Goal: Task Accomplishment & Management: Manage account settings

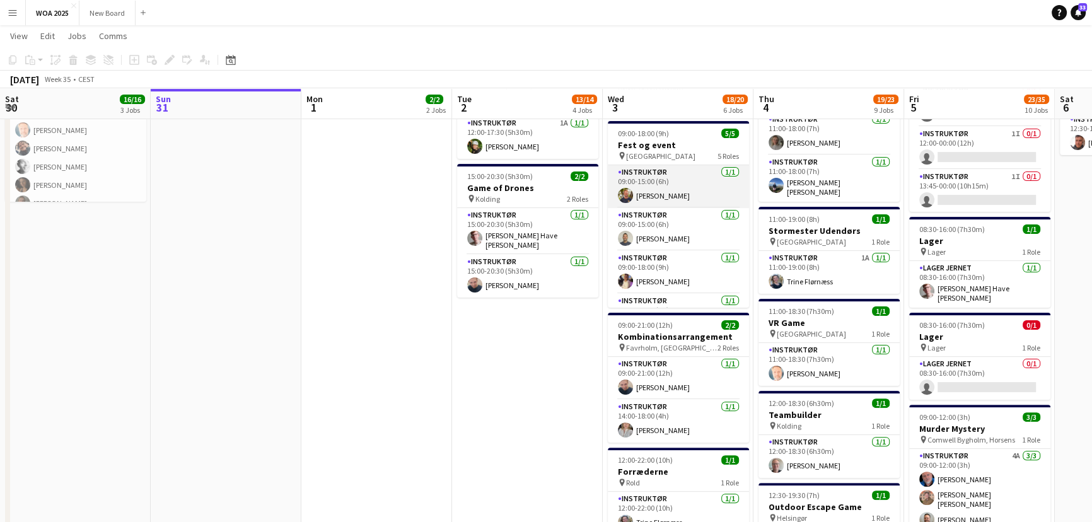
click at [702, 172] on app-card-role "Instruktør [DATE] 09:00-15:00 (6h) [PERSON_NAME]" at bounding box center [678, 186] width 141 height 43
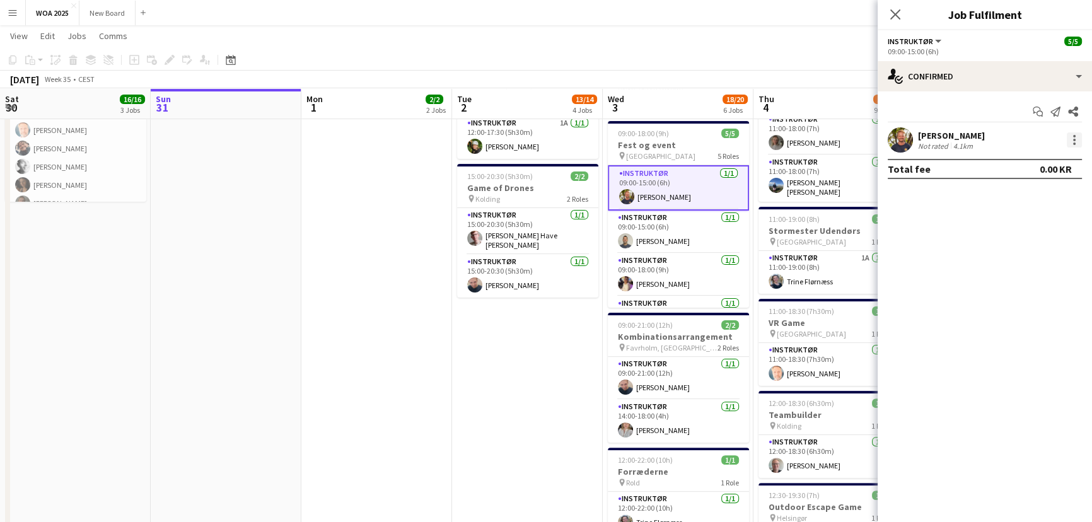
click at [1071, 140] on div at bounding box center [1074, 139] width 15 height 15
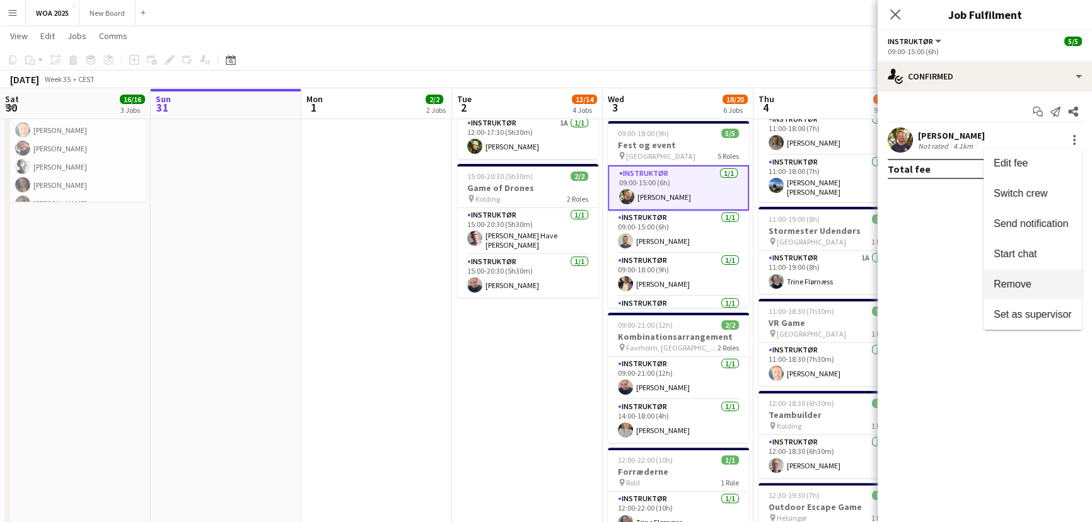
click at [1047, 277] on button "Remove" at bounding box center [1032, 284] width 98 height 30
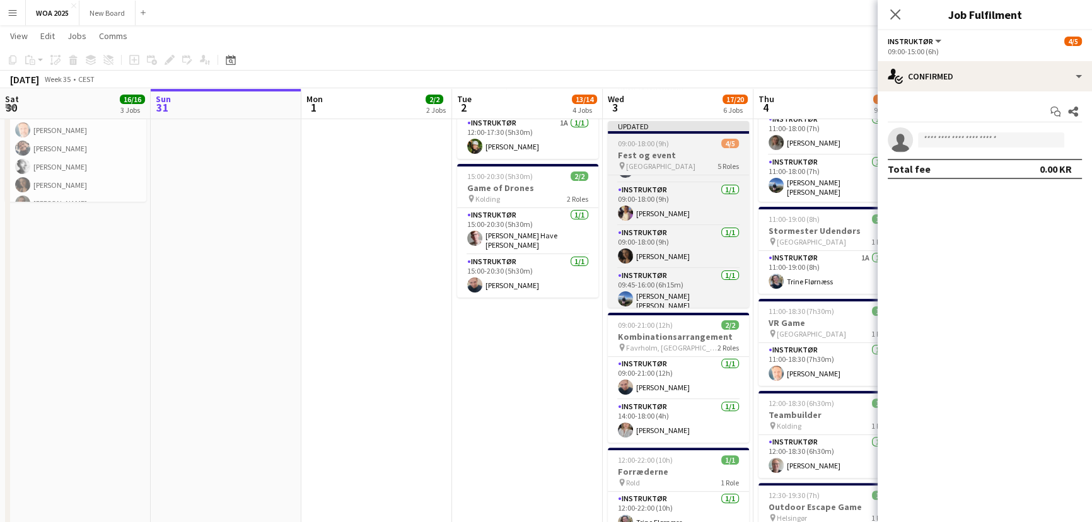
scroll to position [84, 0]
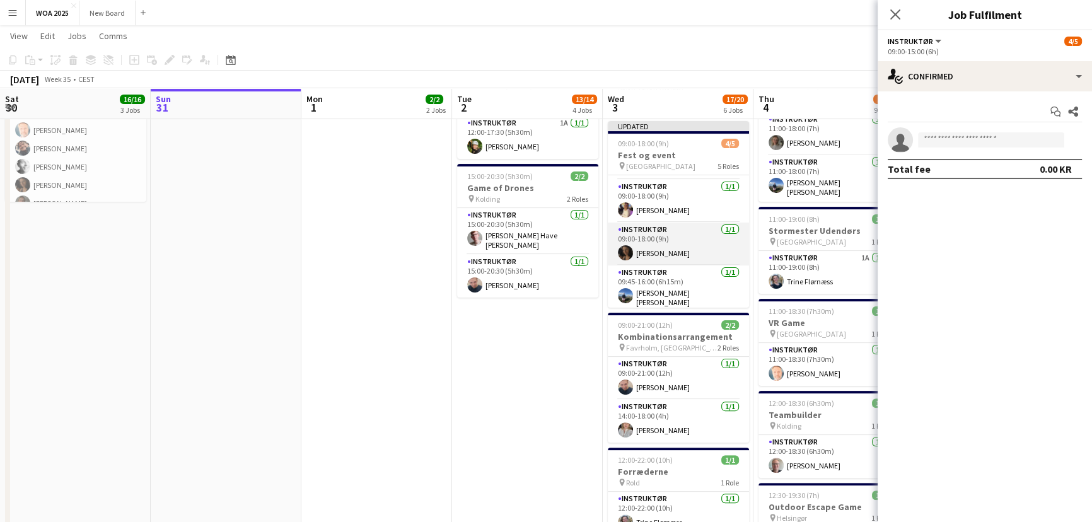
click at [706, 240] on app-card-role "Instruktør [DATE] 09:00-18:00 (9h) [PERSON_NAME]" at bounding box center [678, 244] width 141 height 43
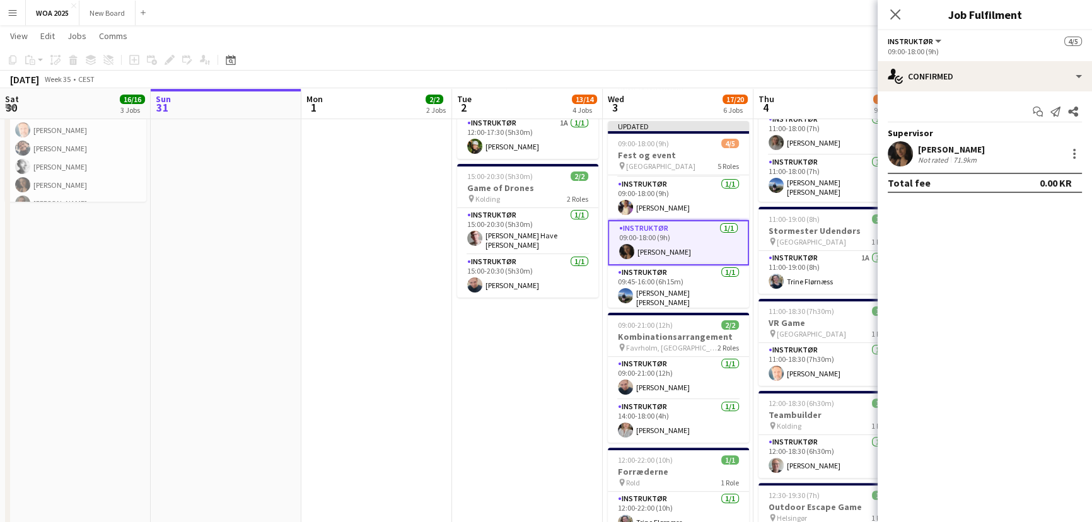
scroll to position [82, 0]
click at [1072, 153] on div at bounding box center [1074, 153] width 15 height 15
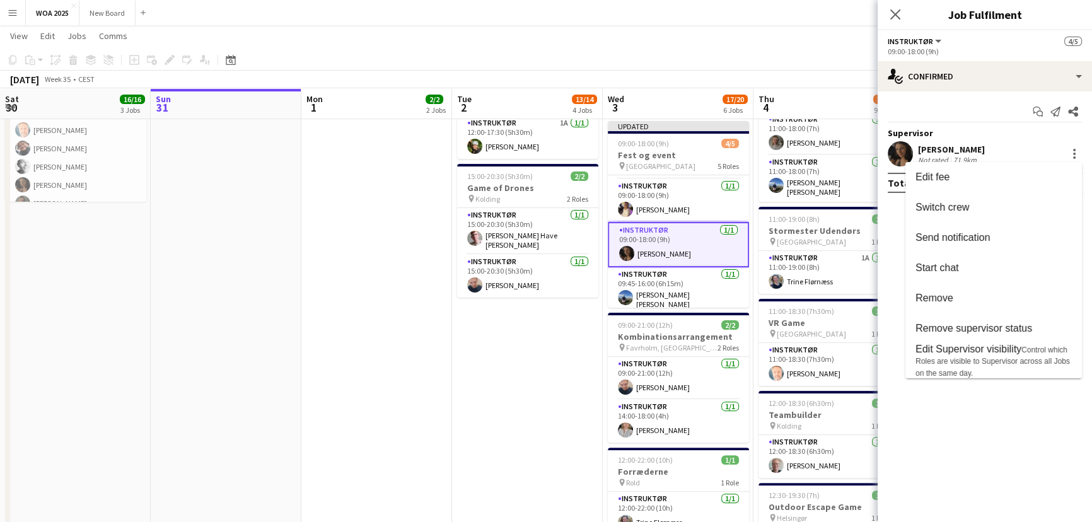
click at [1072, 153] on div at bounding box center [546, 261] width 1092 height 522
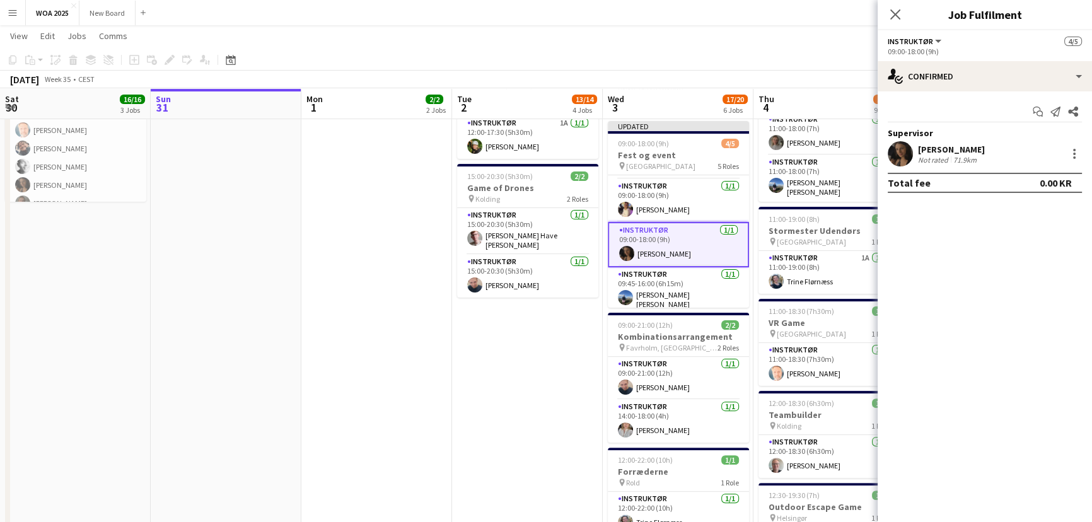
click at [1072, 153] on div at bounding box center [1074, 153] width 15 height 15
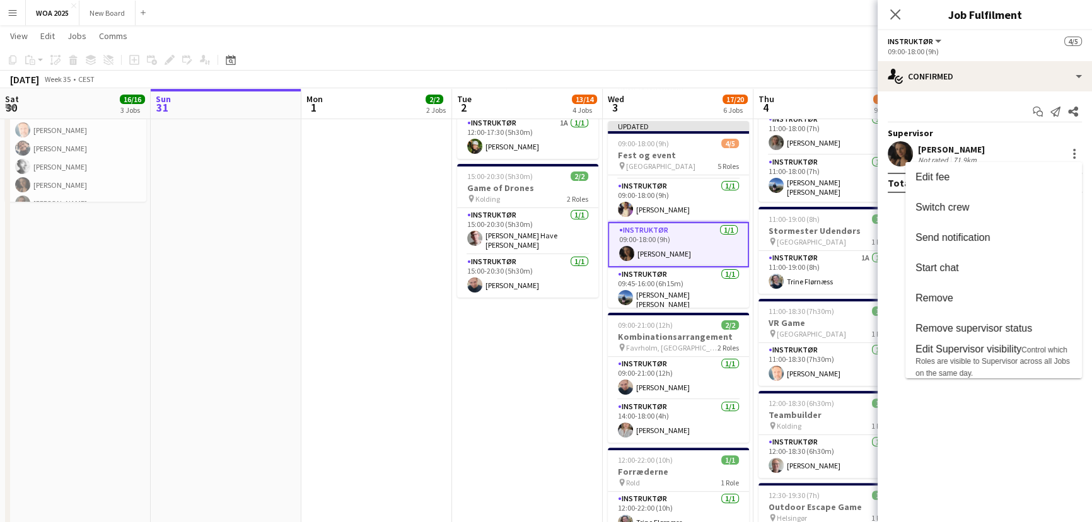
click at [704, 240] on div at bounding box center [546, 261] width 1092 height 522
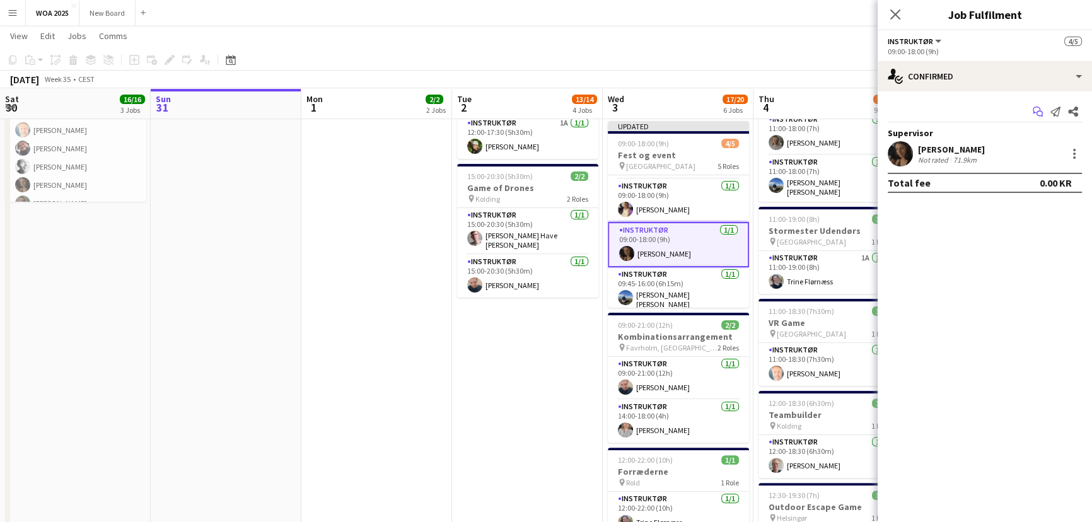
click at [1037, 109] on icon "Start chat" at bounding box center [1038, 112] width 10 height 10
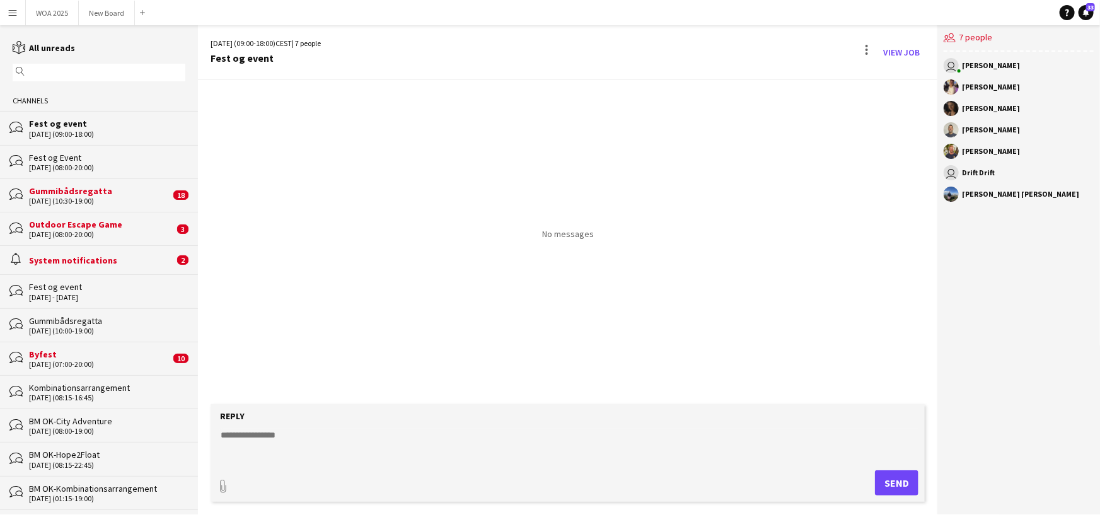
click at [120, 227] on div "Outdoor Escape Game" at bounding box center [101, 224] width 145 height 11
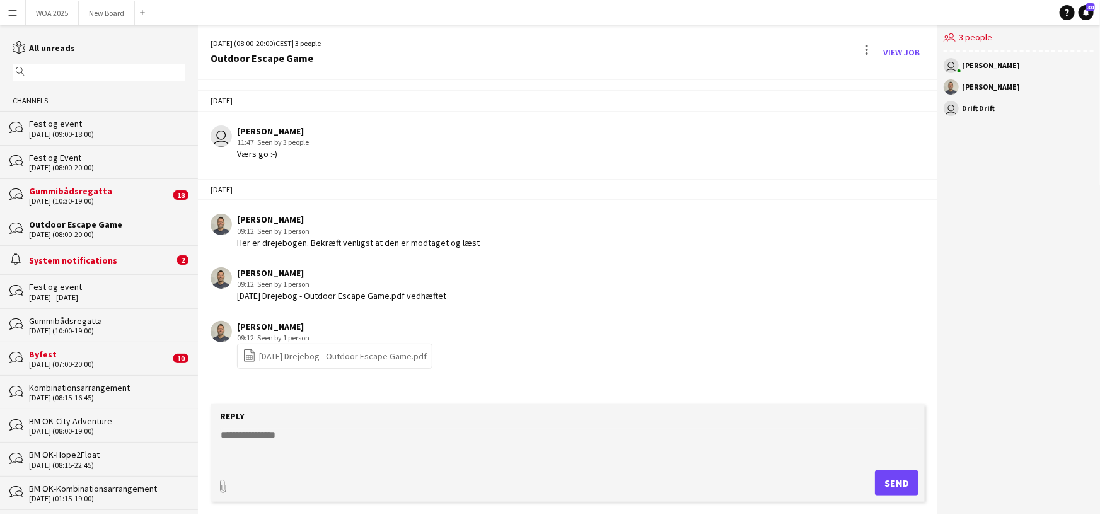
click at [103, 192] on div "Gummibådsregatta" at bounding box center [99, 190] width 141 height 11
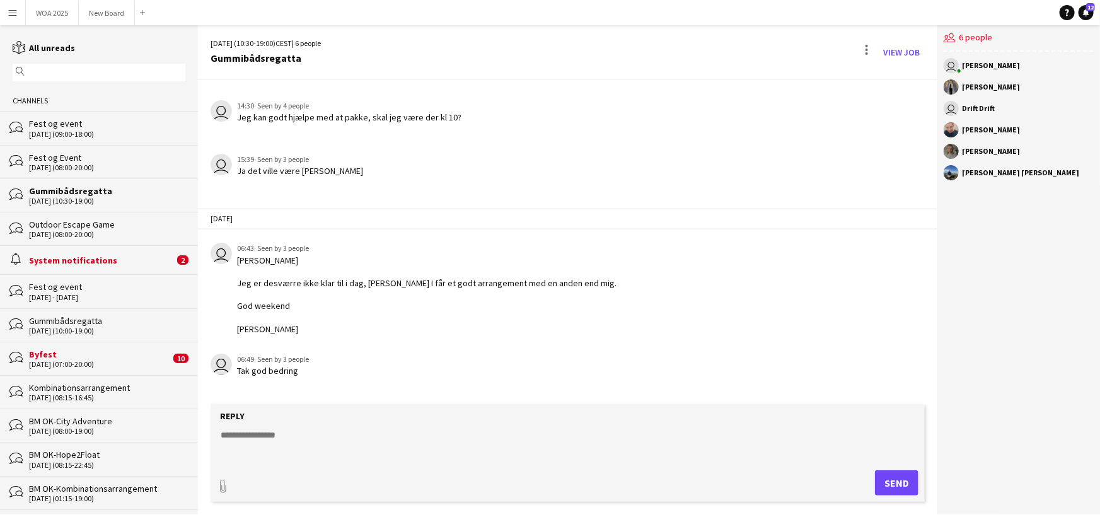
scroll to position [1242, 0]
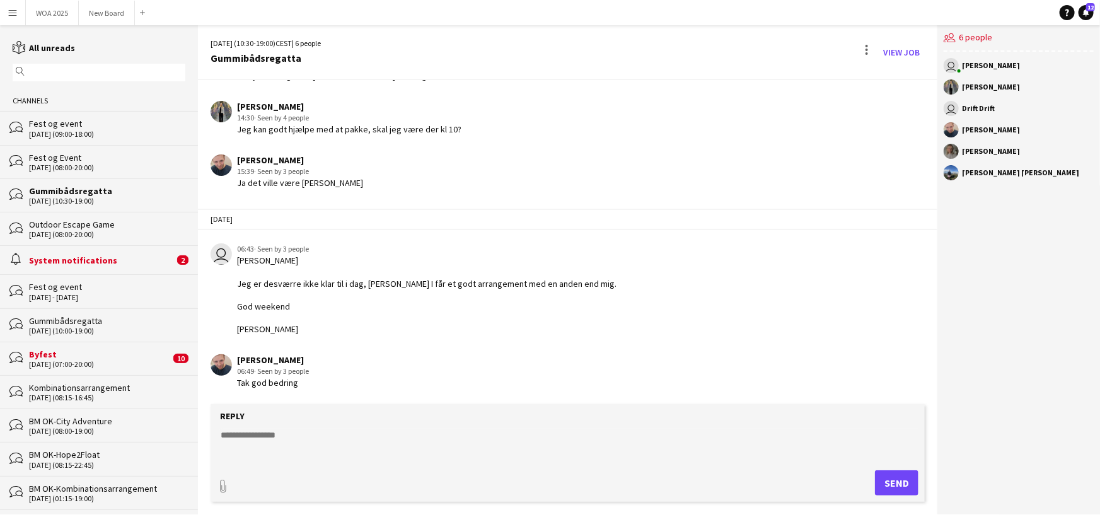
click at [116, 265] on div "System notifications" at bounding box center [101, 260] width 145 height 11
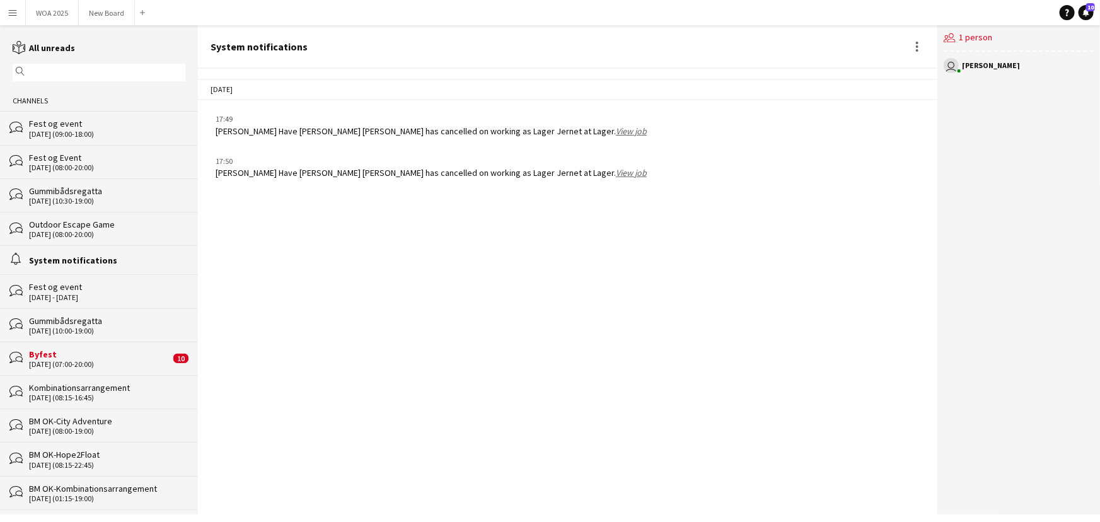
click at [616, 126] on link "View job" at bounding box center [631, 130] width 31 height 11
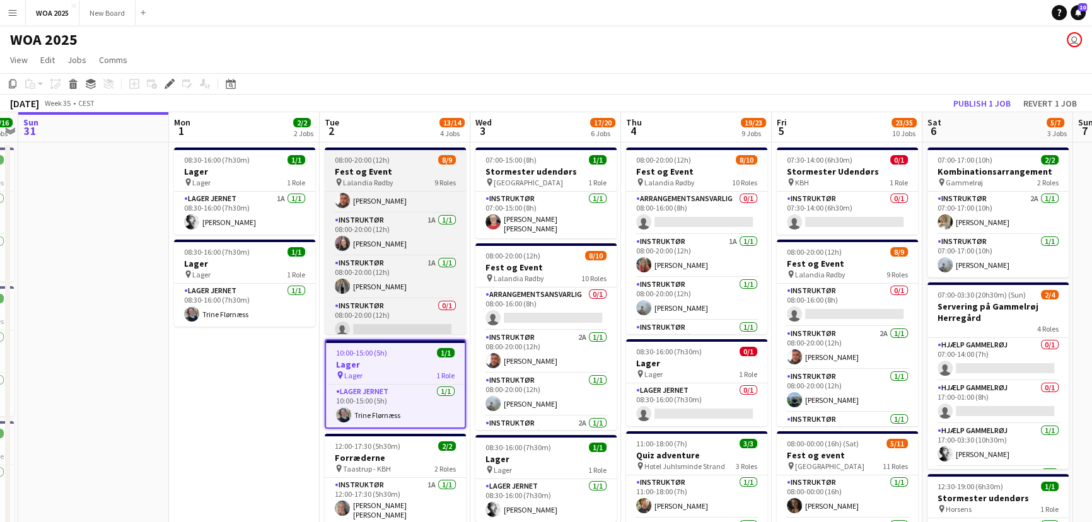
scroll to position [243, 0]
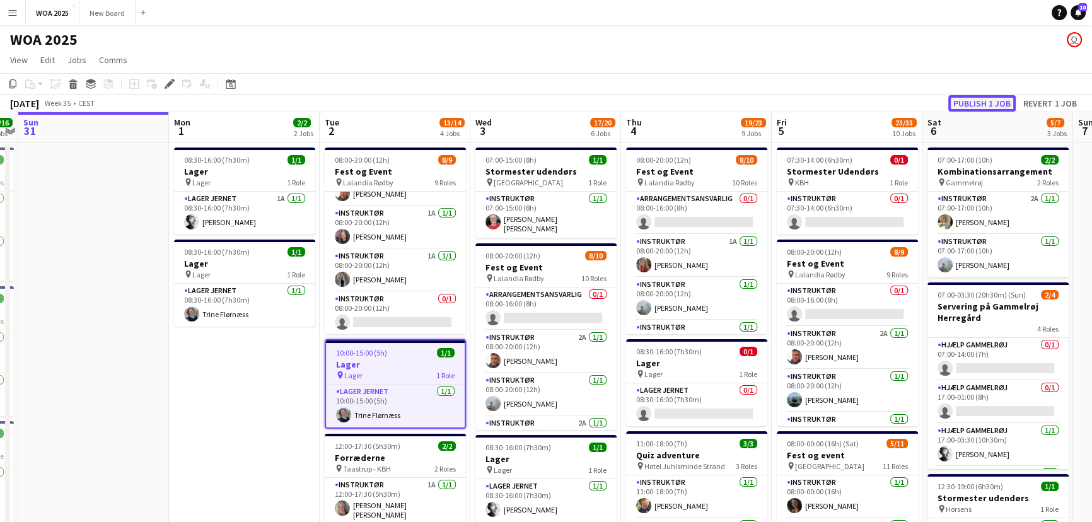
click at [972, 103] on button "Publish 1 job" at bounding box center [981, 103] width 67 height 16
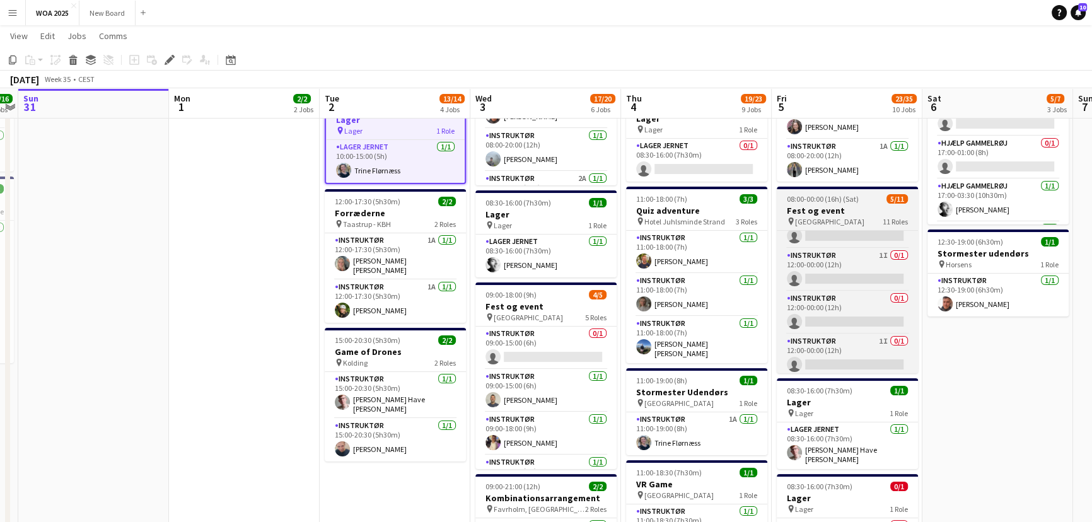
scroll to position [328, 0]
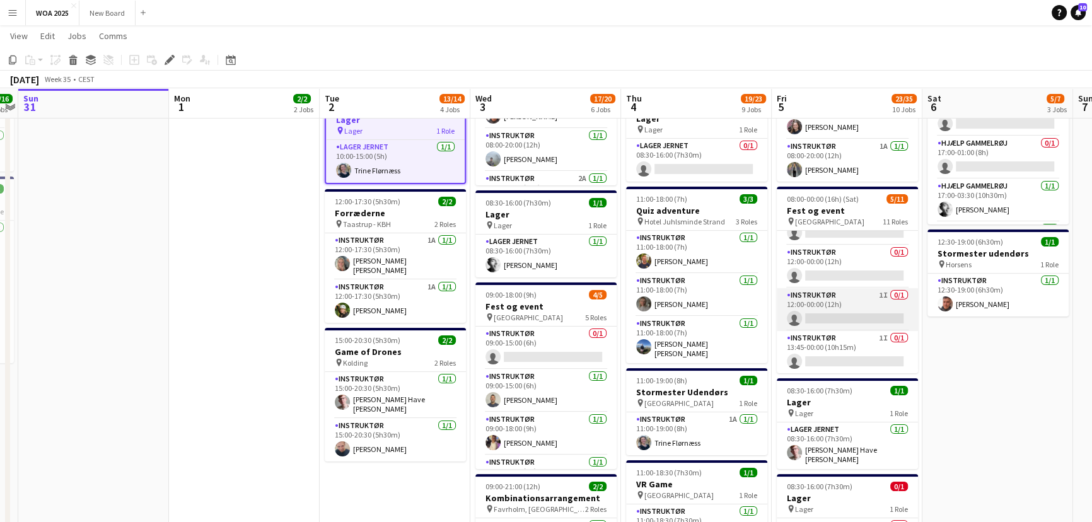
click at [849, 299] on app-card-role "Instruktør 1I 0/1 12:00-00:00 (12h) single-neutral-actions" at bounding box center [847, 309] width 141 height 43
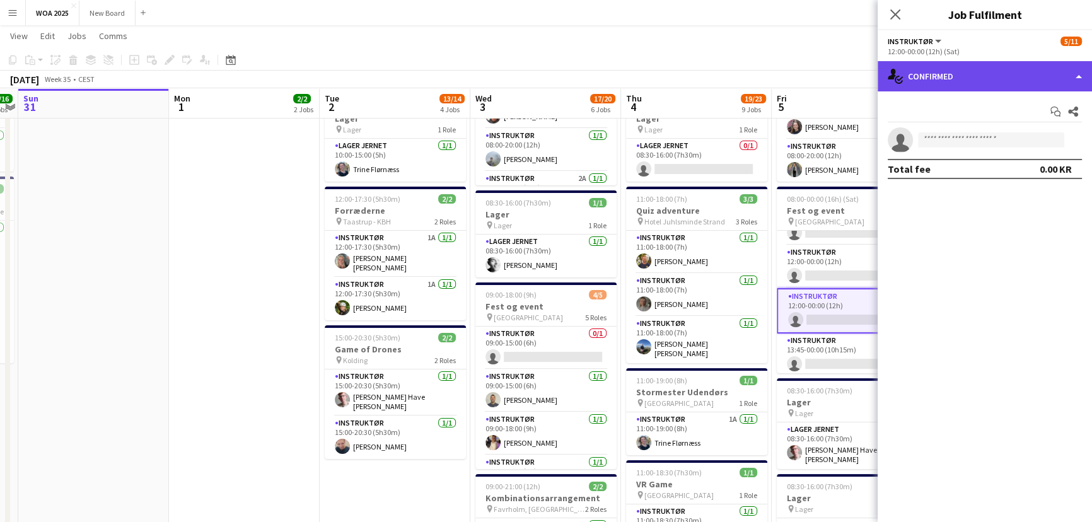
click at [976, 71] on div "single-neutral-actions-check-2 Confirmed" at bounding box center [985, 76] width 214 height 30
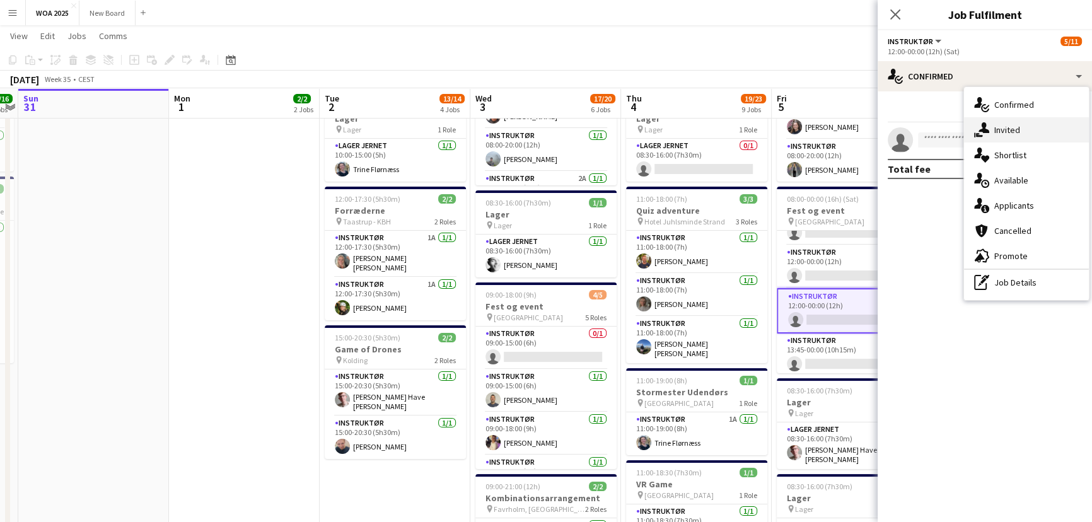
click at [990, 139] on div "single-neutral-actions-share-1 Invited" at bounding box center [1026, 129] width 125 height 25
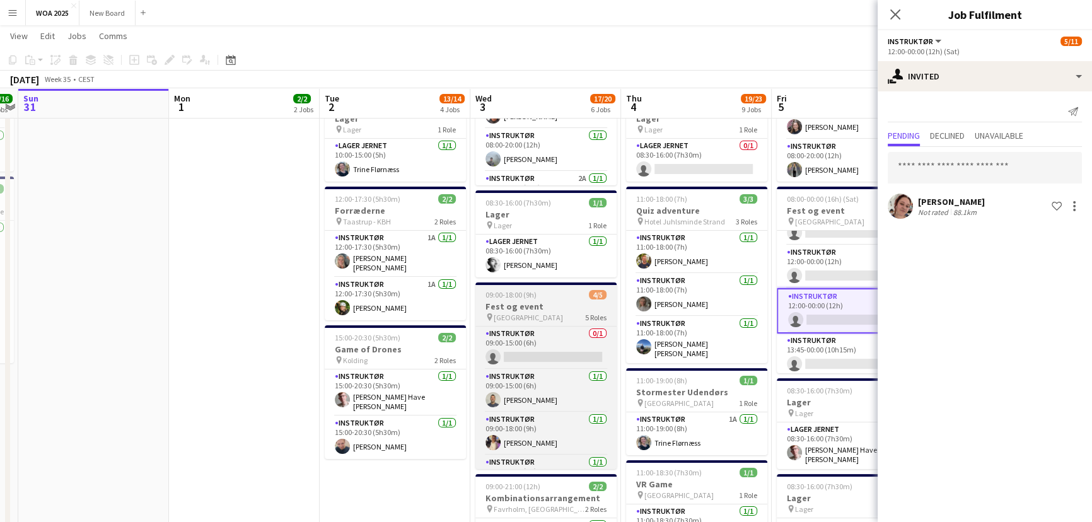
click at [546, 302] on h3 "Fest og event" at bounding box center [545, 306] width 141 height 11
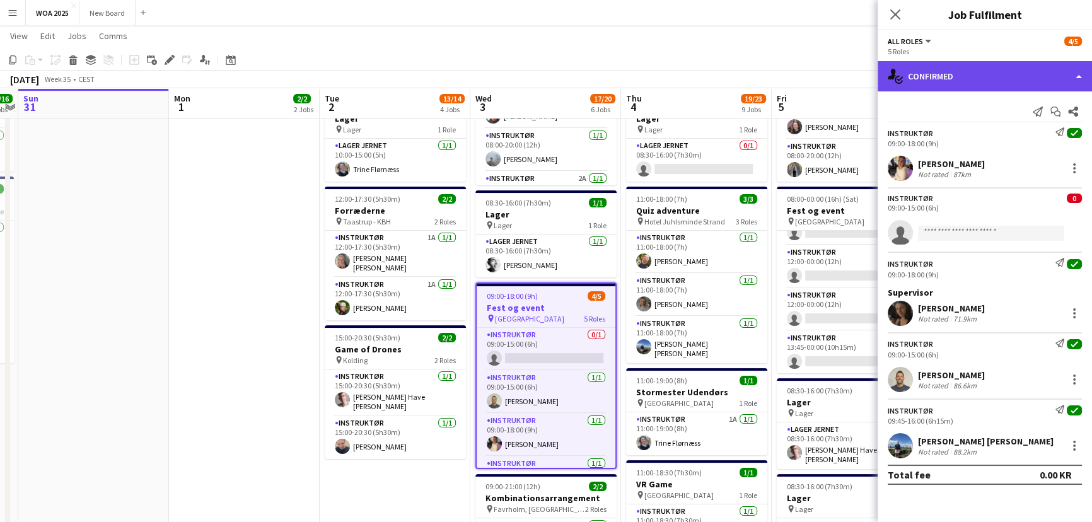
click at [994, 87] on div "single-neutral-actions-check-2 Confirmed" at bounding box center [985, 76] width 214 height 30
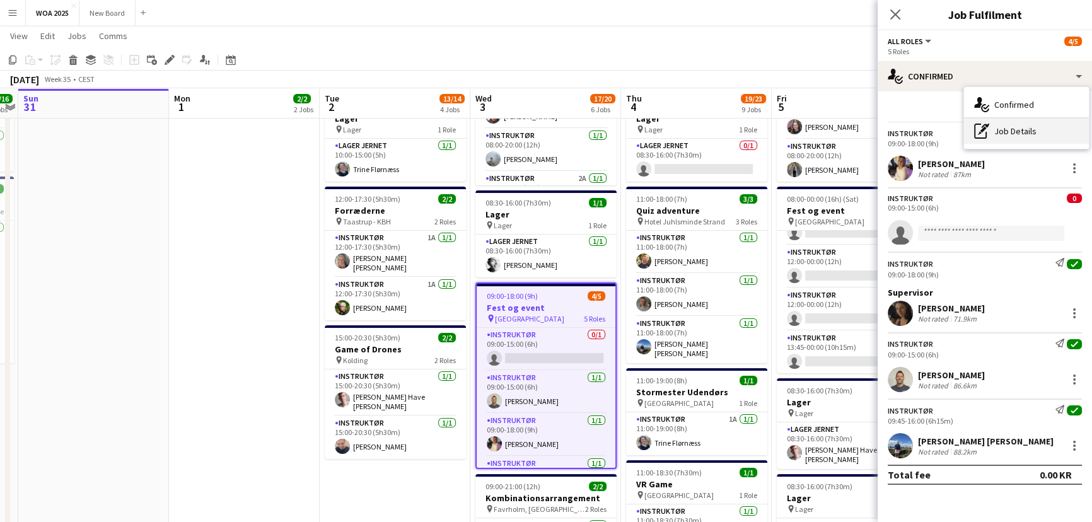
click at [1006, 132] on div "pen-write Job Details" at bounding box center [1026, 131] width 125 height 25
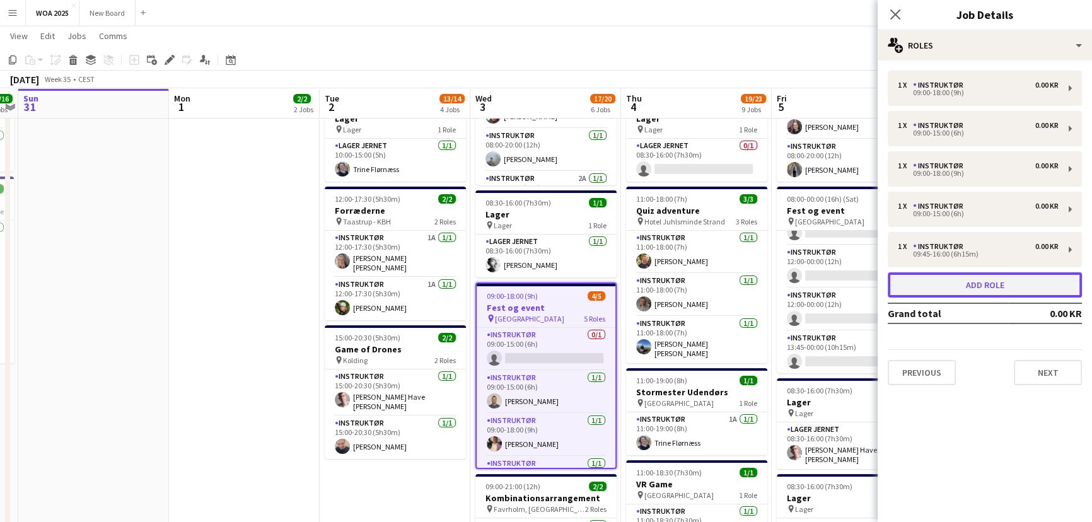
click at [989, 289] on button "Add role" at bounding box center [985, 284] width 194 height 25
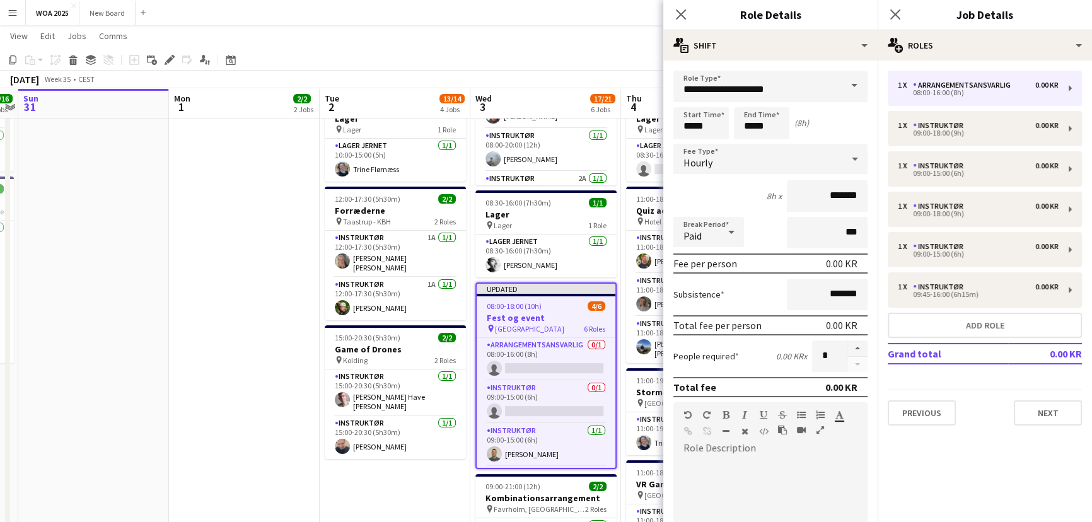
click at [845, 86] on span at bounding box center [854, 86] width 26 height 30
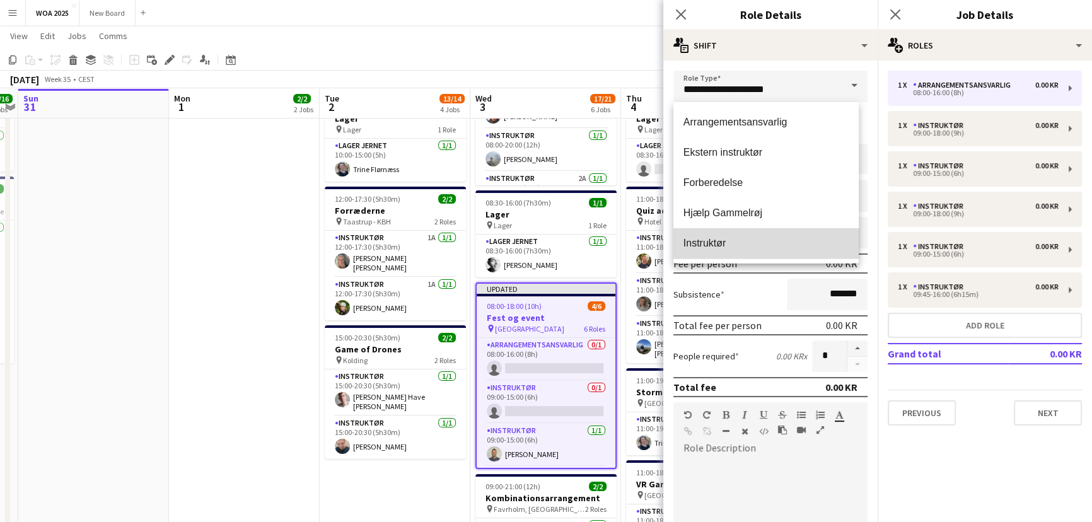
click at [766, 241] on span "Instruktør" at bounding box center [765, 243] width 165 height 12
type input "**********"
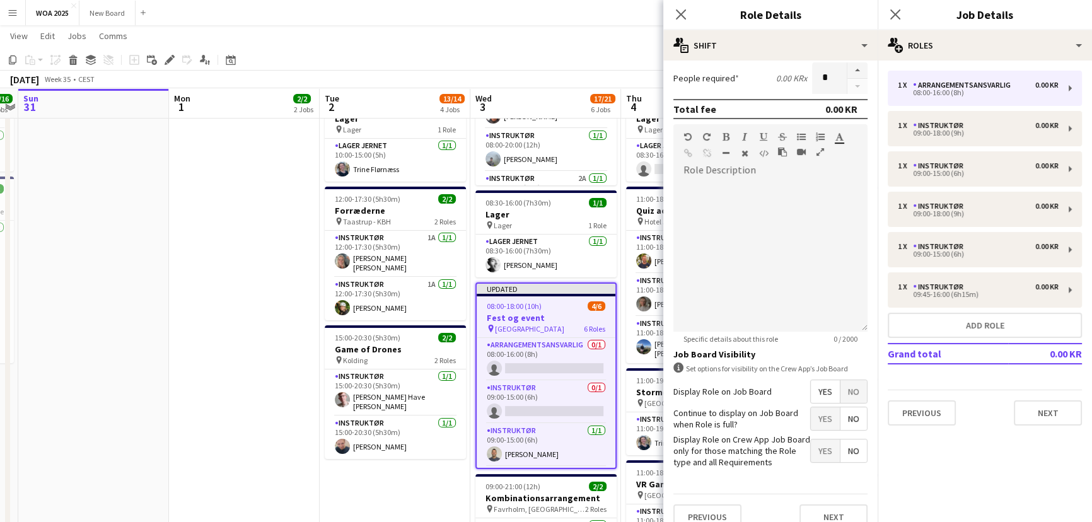
scroll to position [294, 0]
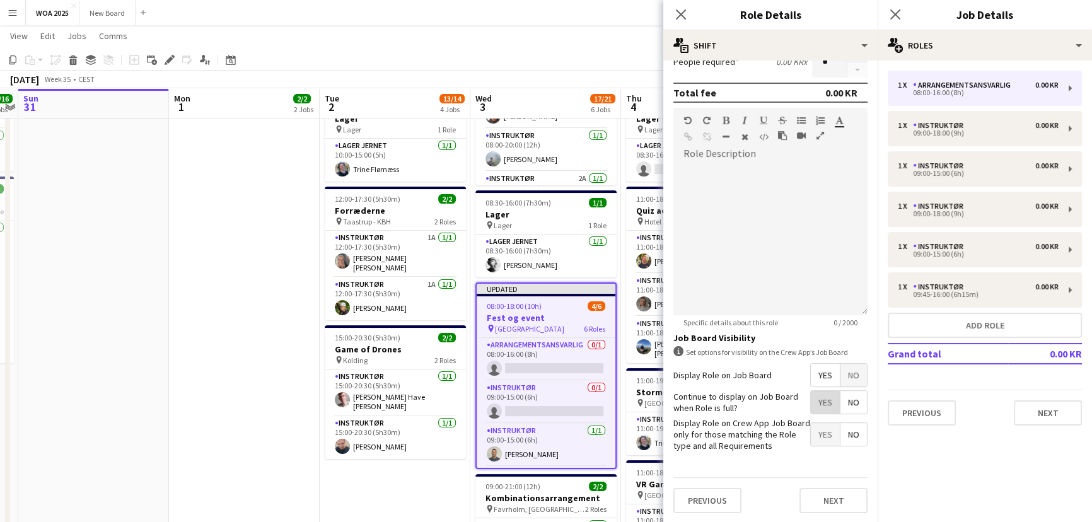
click at [813, 405] on span "Yes" at bounding box center [825, 402] width 29 height 23
click at [831, 501] on button "Next" at bounding box center [833, 500] width 68 height 25
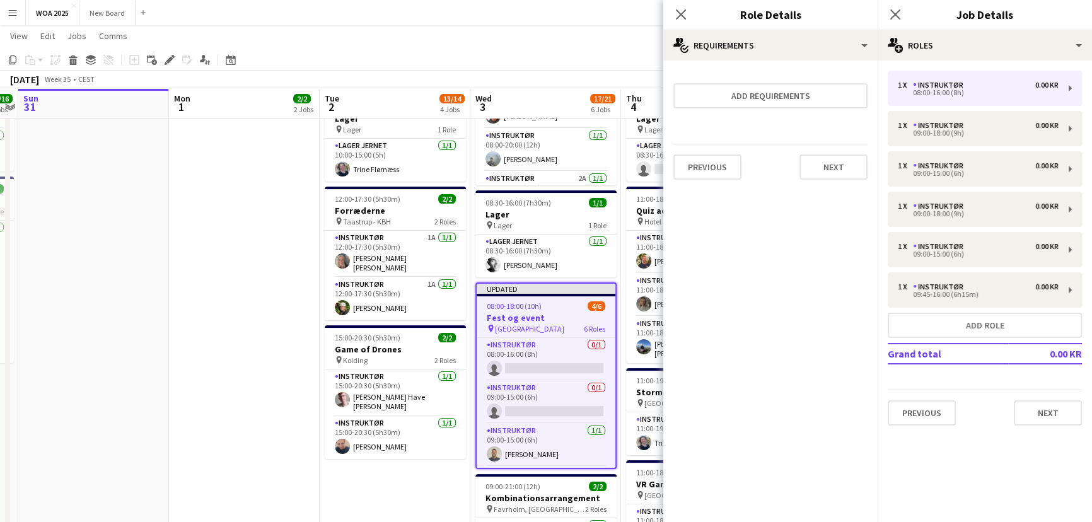
scroll to position [0, 0]
click at [1050, 412] on button "Next" at bounding box center [1048, 412] width 68 height 25
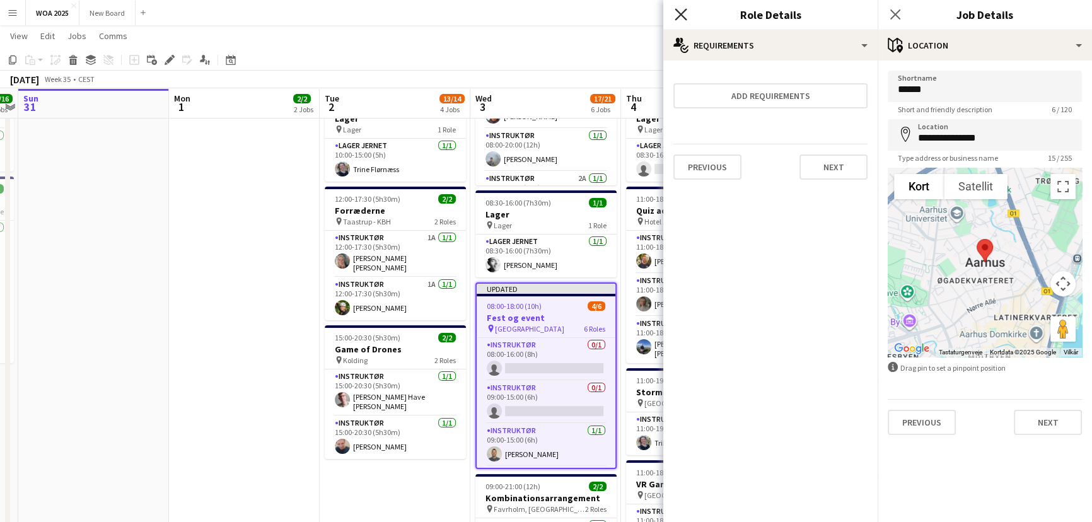
click at [678, 13] on icon "Close pop-in" at bounding box center [681, 14] width 12 height 12
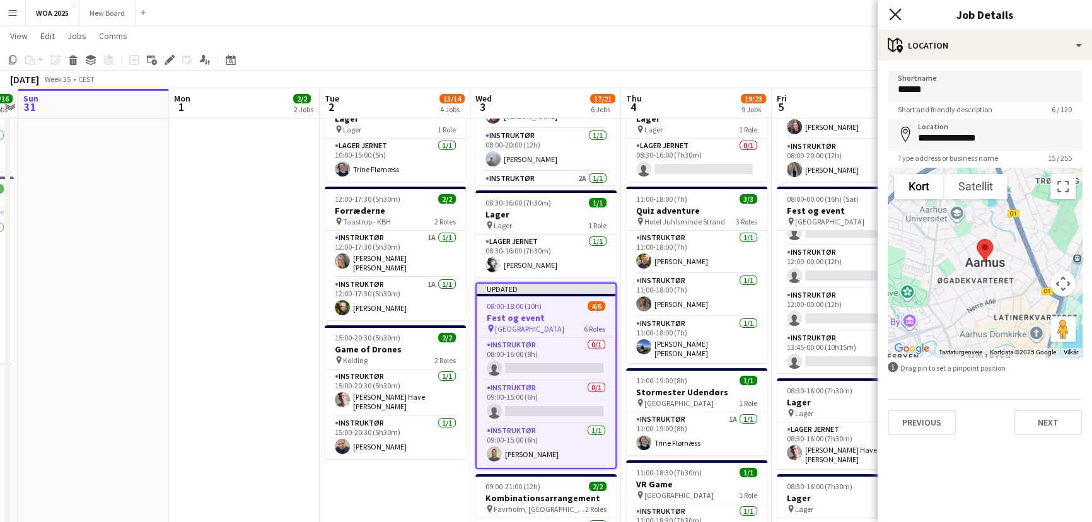
click at [895, 14] on icon at bounding box center [895, 14] width 12 height 12
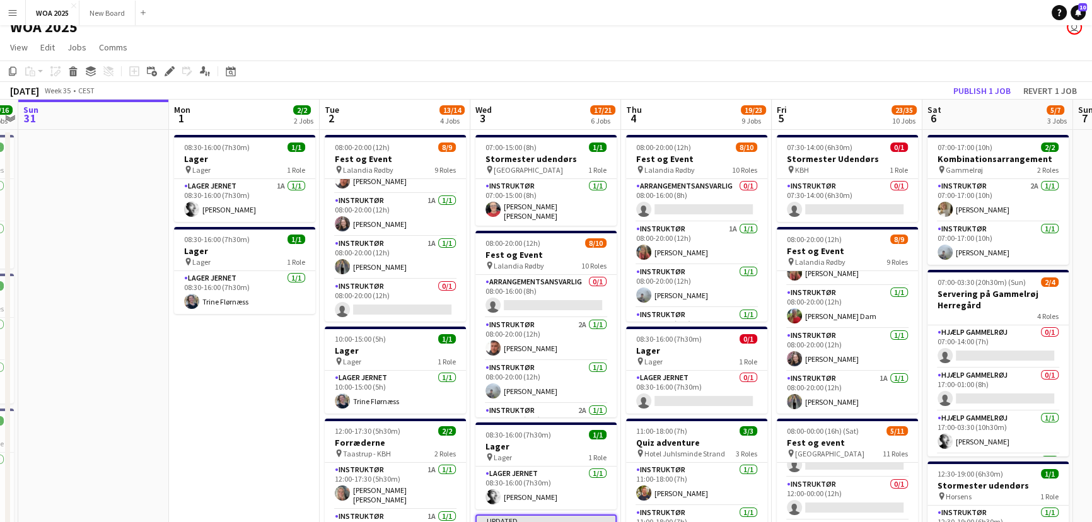
scroll to position [5, 0]
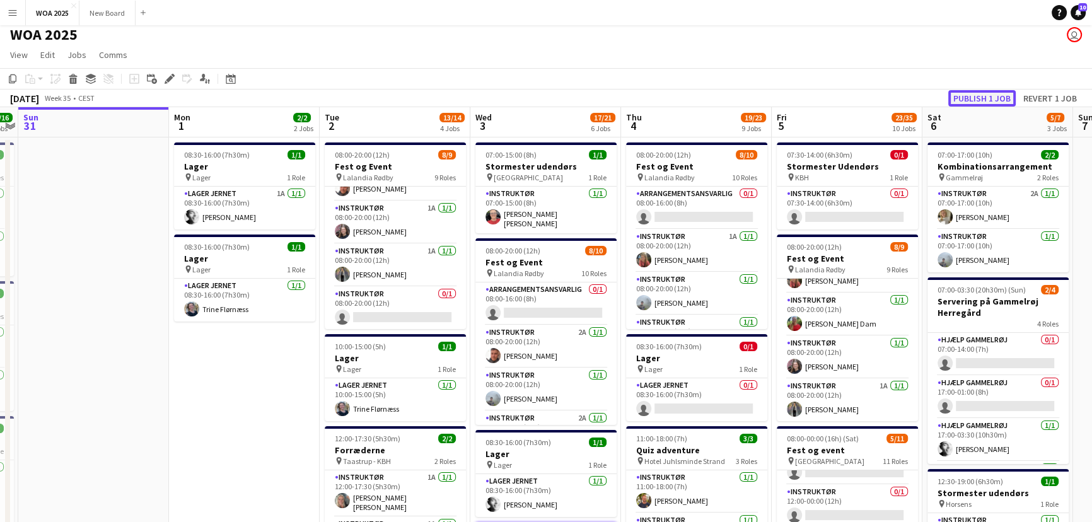
click at [970, 94] on button "Publish 1 job" at bounding box center [981, 98] width 67 height 16
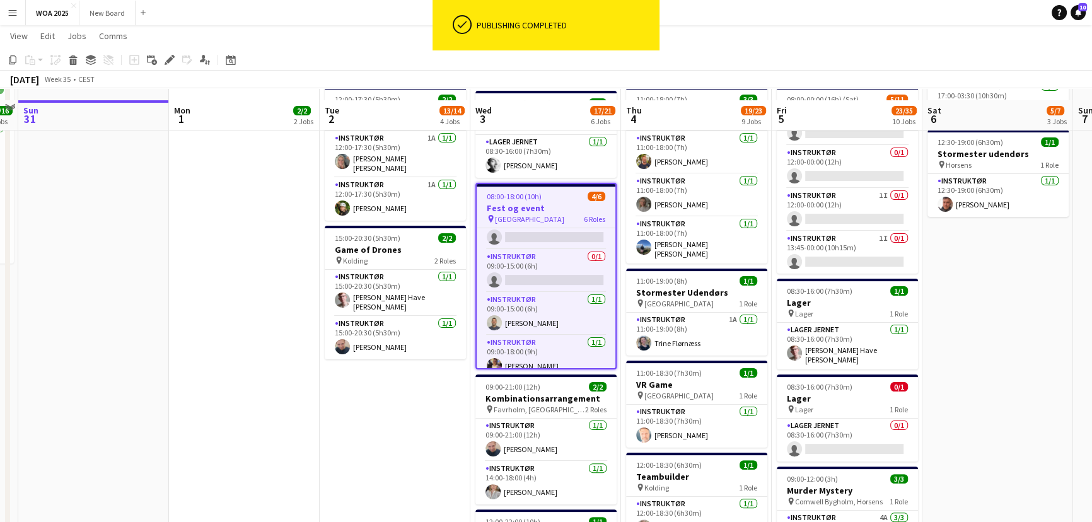
scroll to position [377, 0]
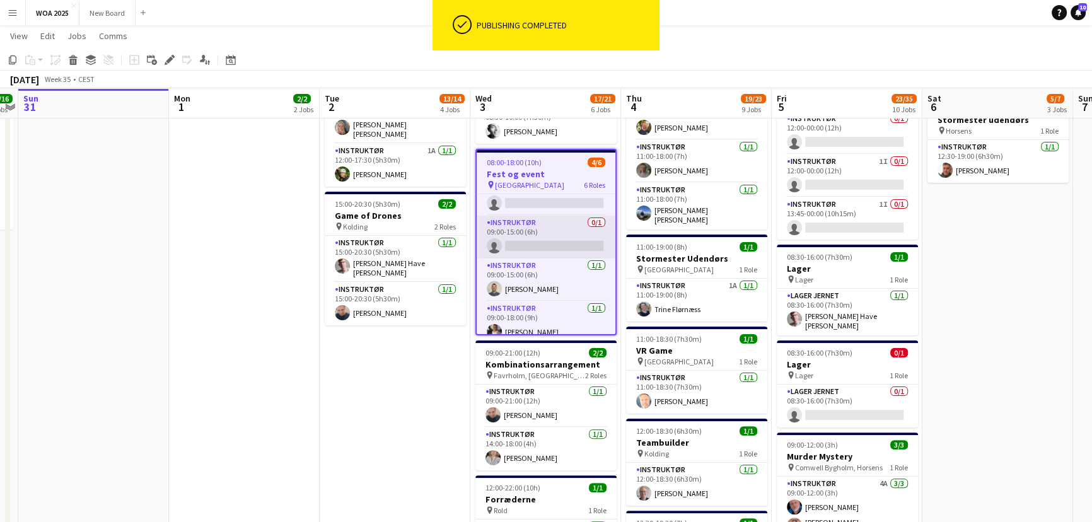
click at [550, 240] on app-card-role "Instruktør 0/1 09:00-15:00 (6h) single-neutral-actions" at bounding box center [546, 237] width 139 height 43
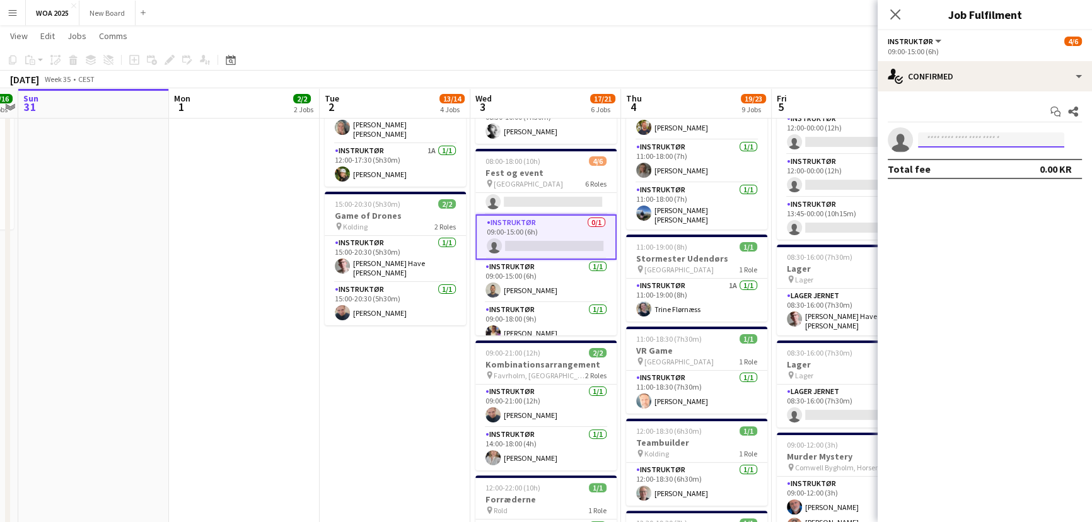
click at [963, 140] on input at bounding box center [991, 139] width 146 height 15
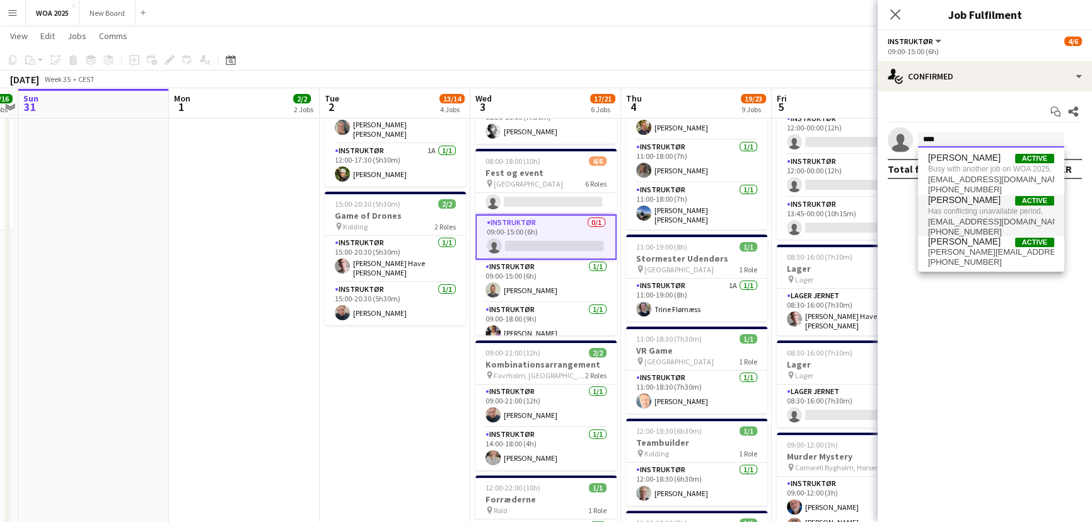
type input "****"
click at [966, 199] on span "[PERSON_NAME]" at bounding box center [964, 200] width 72 height 11
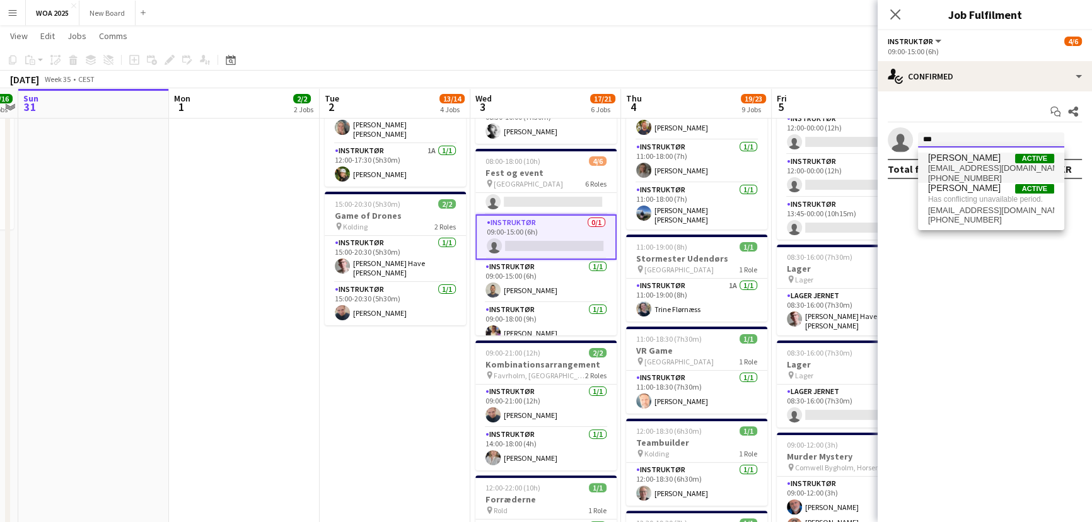
type input "***"
click at [976, 159] on span "[PERSON_NAME] Active" at bounding box center [991, 158] width 126 height 11
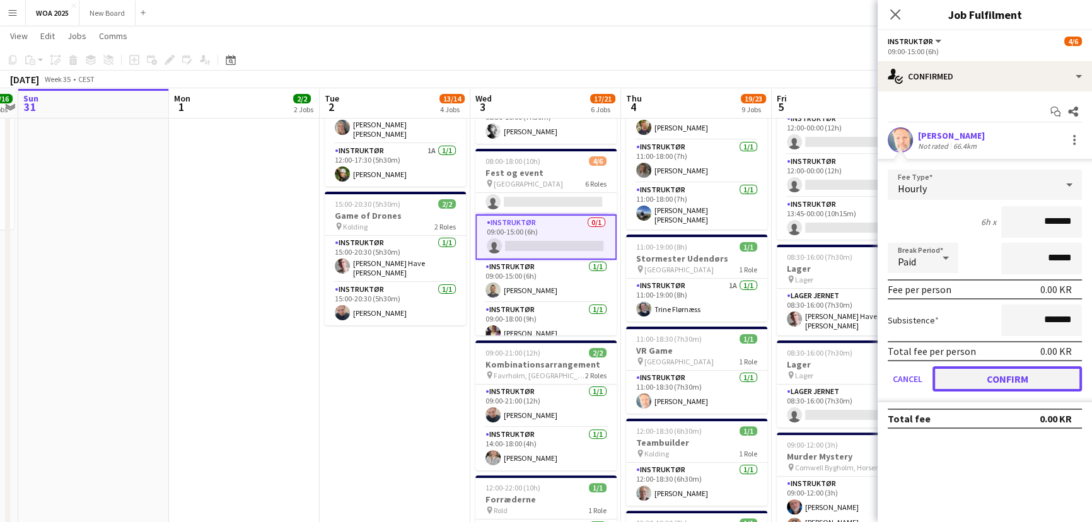
click at [994, 384] on button "Confirm" at bounding box center [1006, 378] width 149 height 25
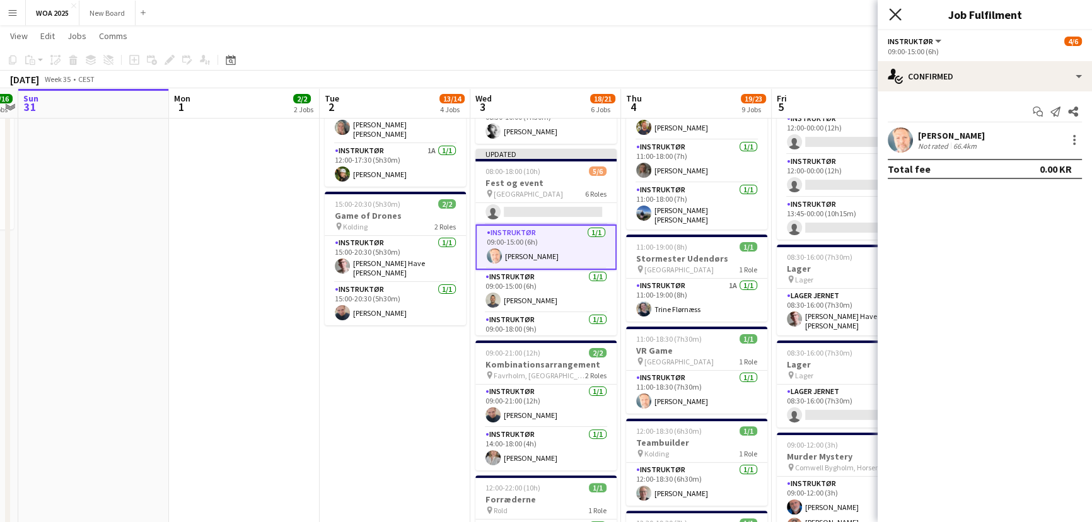
click at [889, 8] on icon "Close pop-in" at bounding box center [895, 14] width 12 height 12
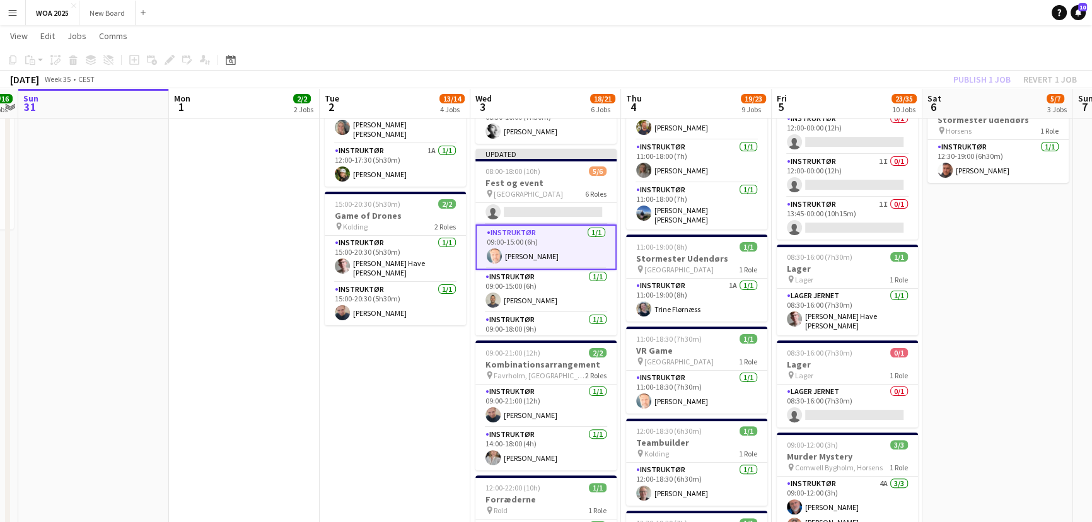
click at [971, 82] on div "Publish 1 job Revert 1 job" at bounding box center [1015, 79] width 154 height 16
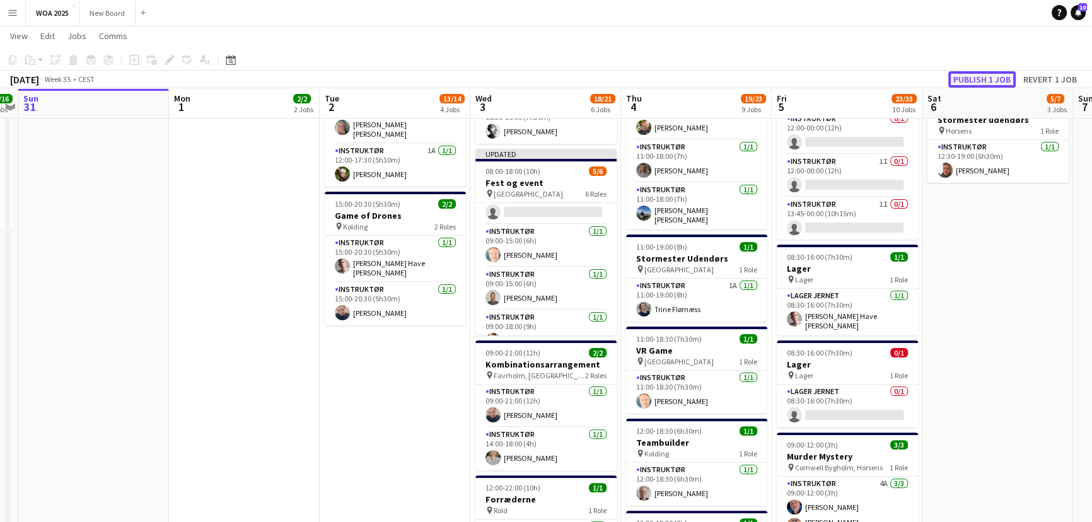
click at [971, 82] on button "Publish 1 job" at bounding box center [981, 79] width 67 height 16
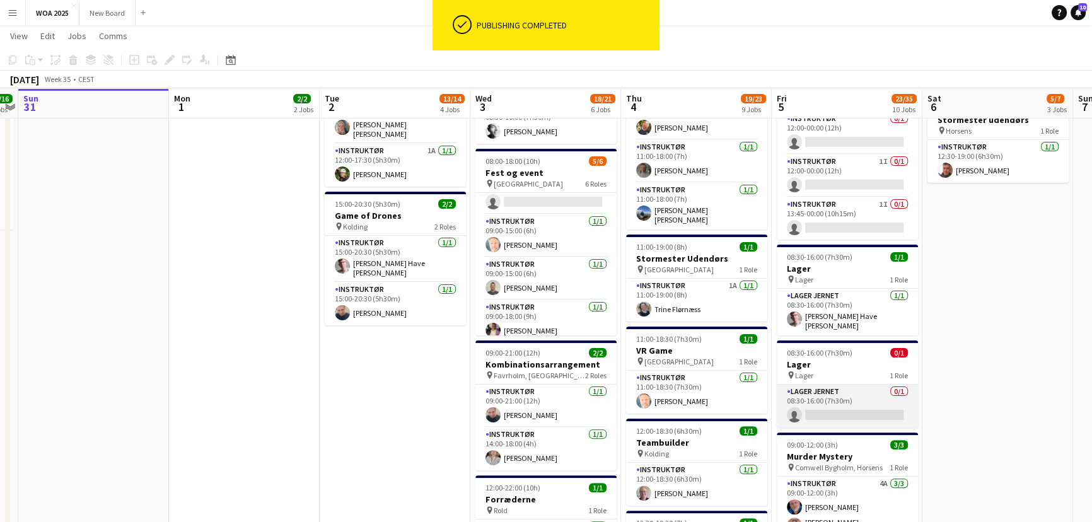
click at [845, 390] on app-card-role "Lager Jernet 0/1 08:30-16:00 (7h30m) single-neutral-actions" at bounding box center [847, 406] width 141 height 43
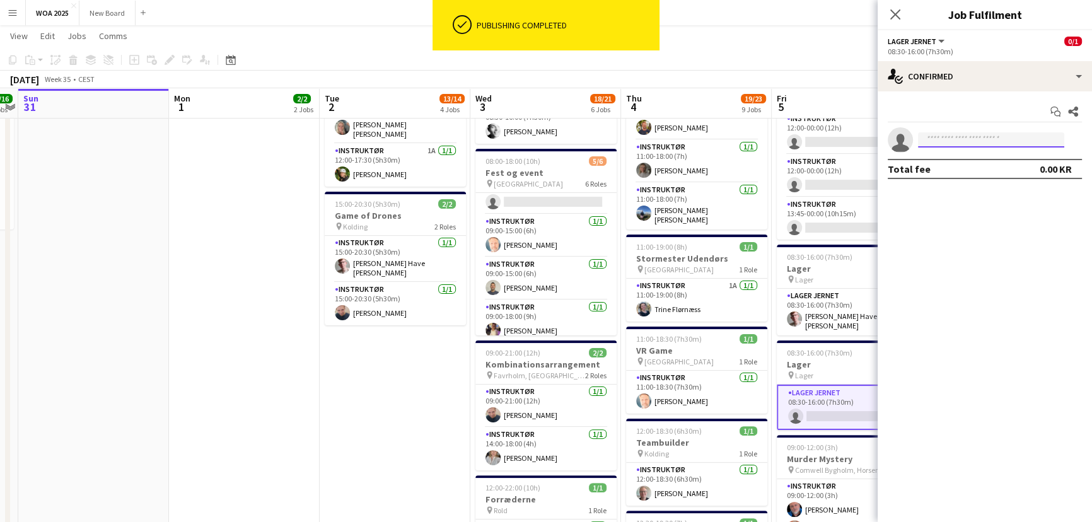
click at [1014, 137] on input at bounding box center [991, 139] width 146 height 15
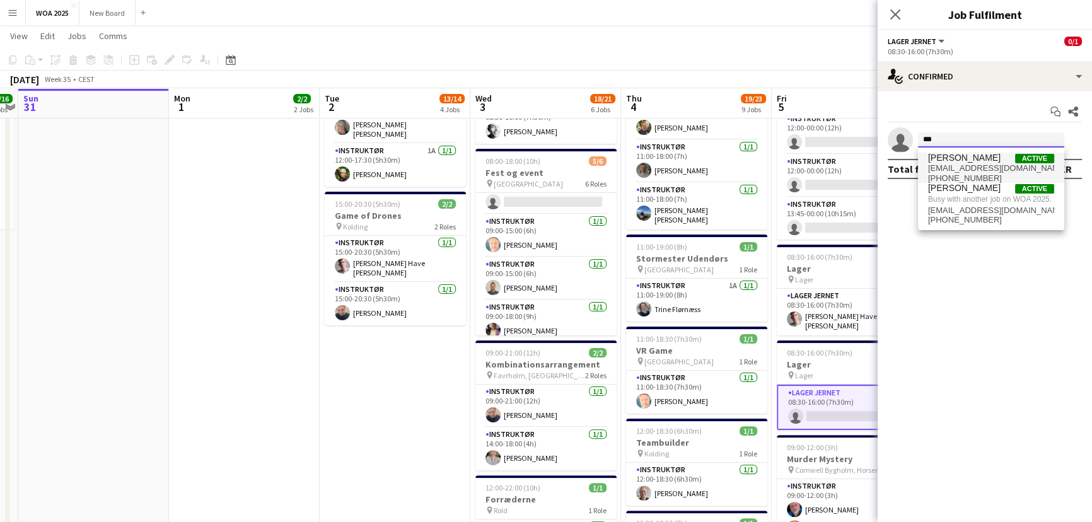
type input "***"
click at [987, 163] on span "[EMAIL_ADDRESS][DOMAIN_NAME]" at bounding box center [991, 168] width 126 height 10
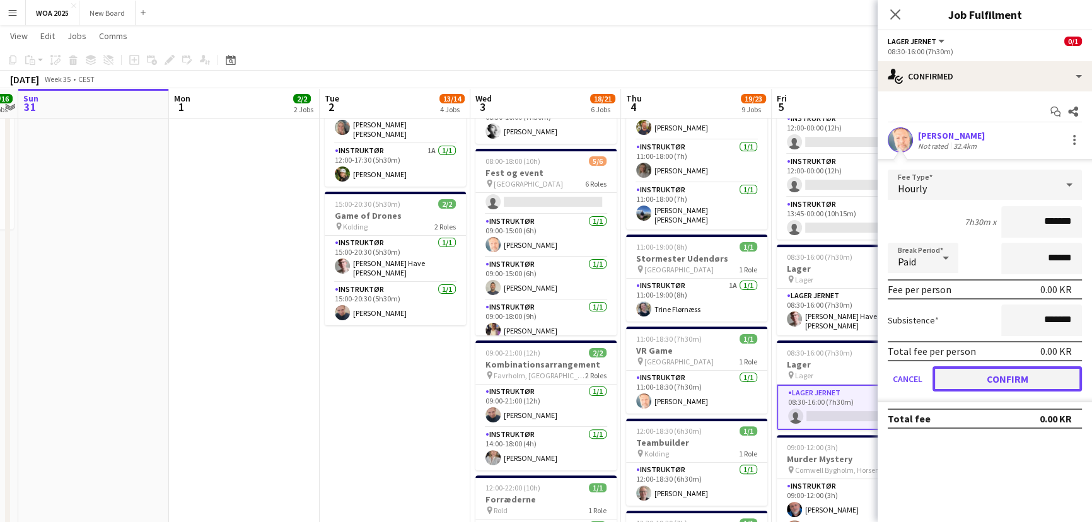
click at [968, 383] on button "Confirm" at bounding box center [1006, 378] width 149 height 25
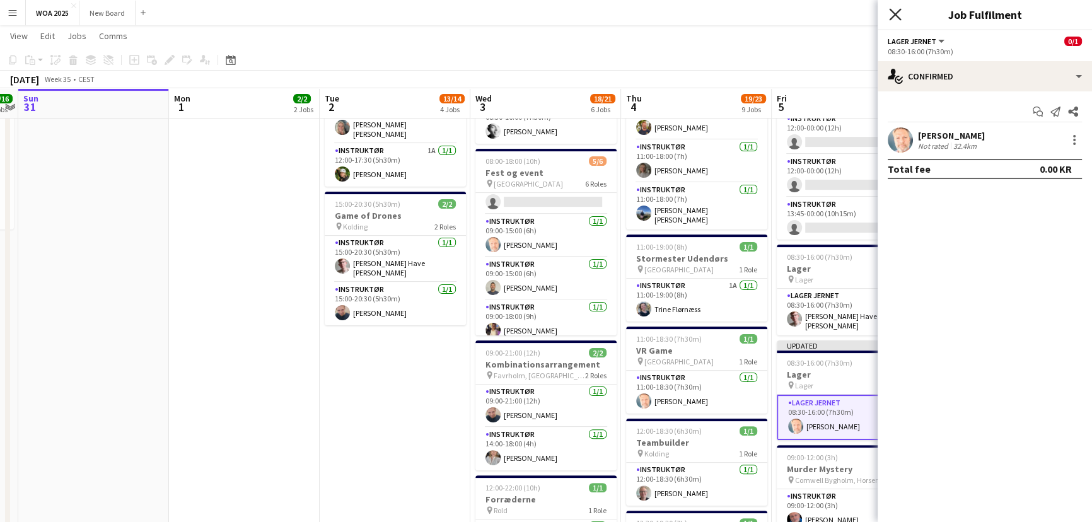
click at [895, 18] on icon "Close pop-in" at bounding box center [895, 14] width 12 height 12
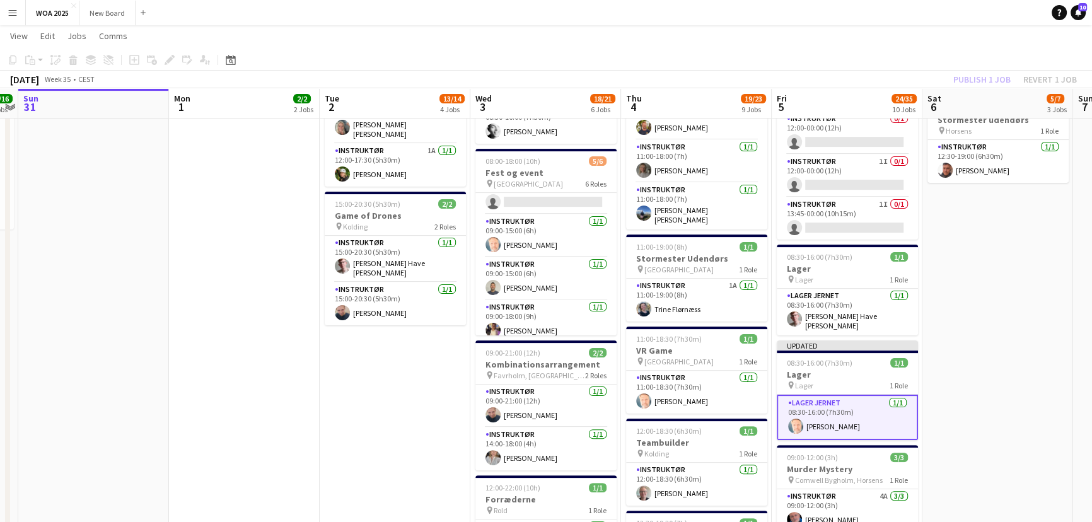
click at [986, 76] on div "Publish 1 job Revert 1 job" at bounding box center [1015, 79] width 154 height 16
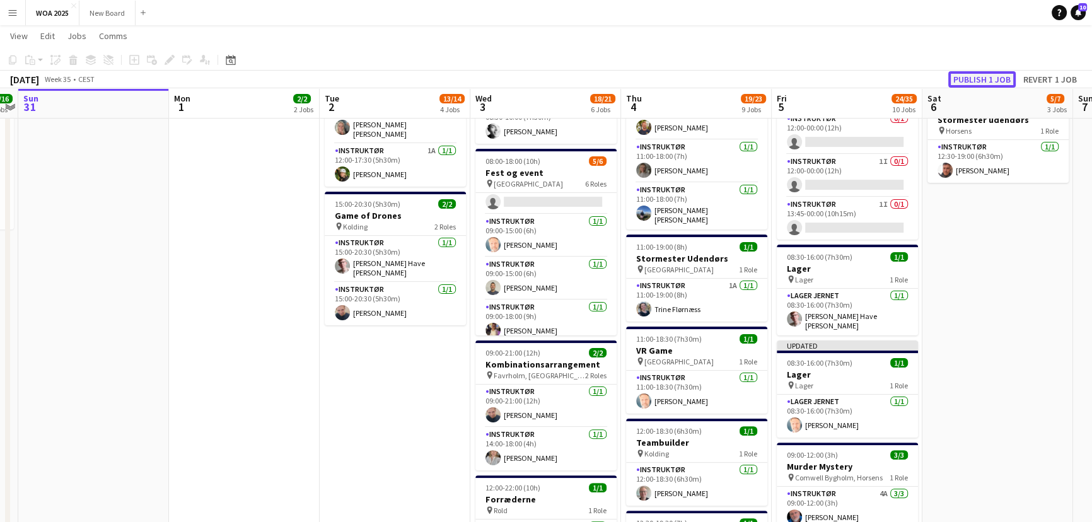
click at [986, 76] on button "Publish 1 job" at bounding box center [981, 79] width 67 height 16
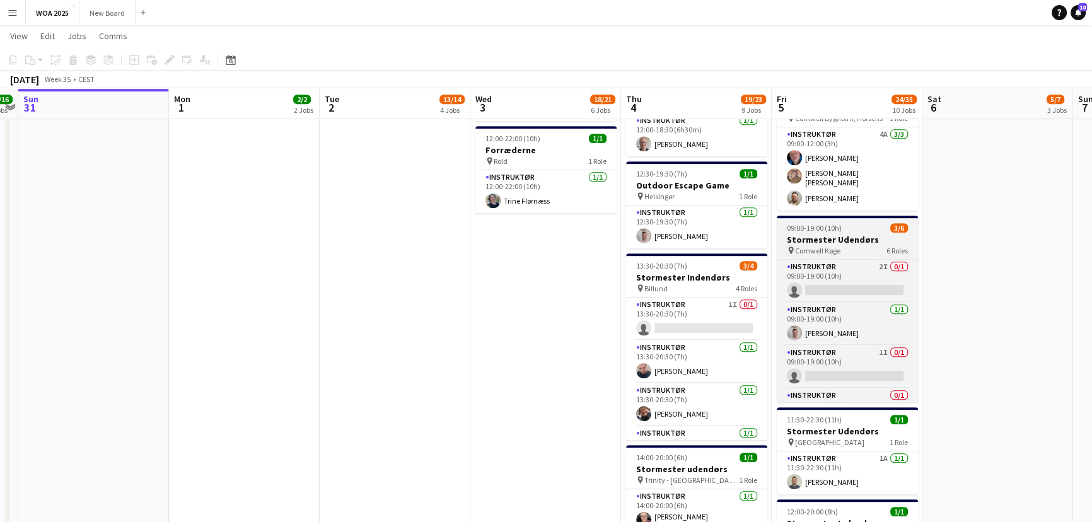
scroll to position [114, 0]
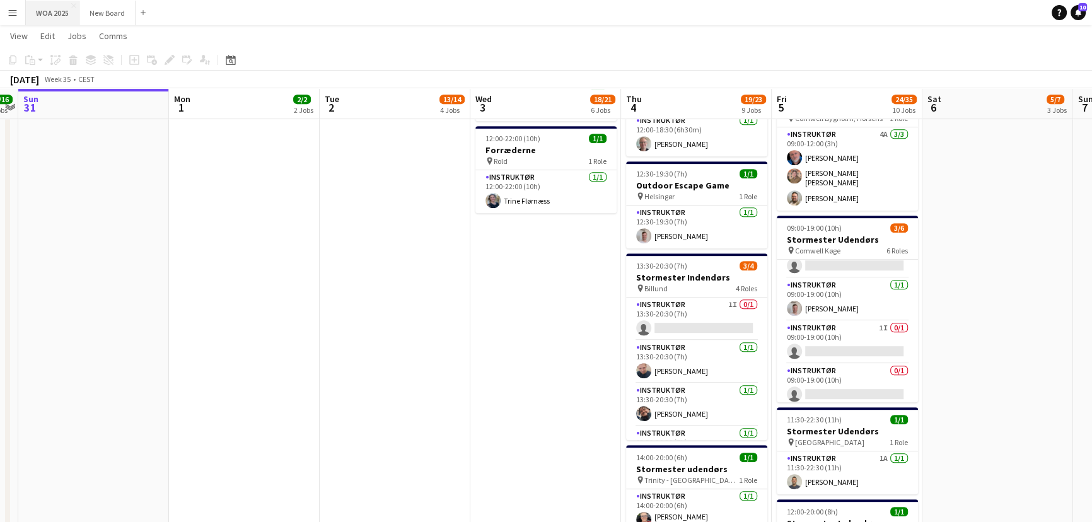
click at [45, 13] on button "WOA 2025 Close" at bounding box center [53, 13] width 54 height 25
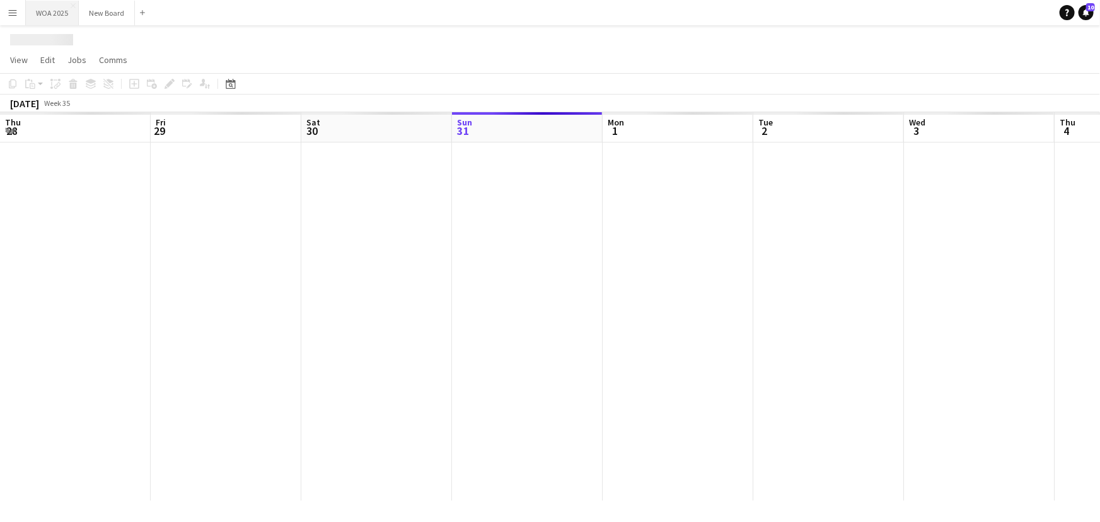
scroll to position [0, 301]
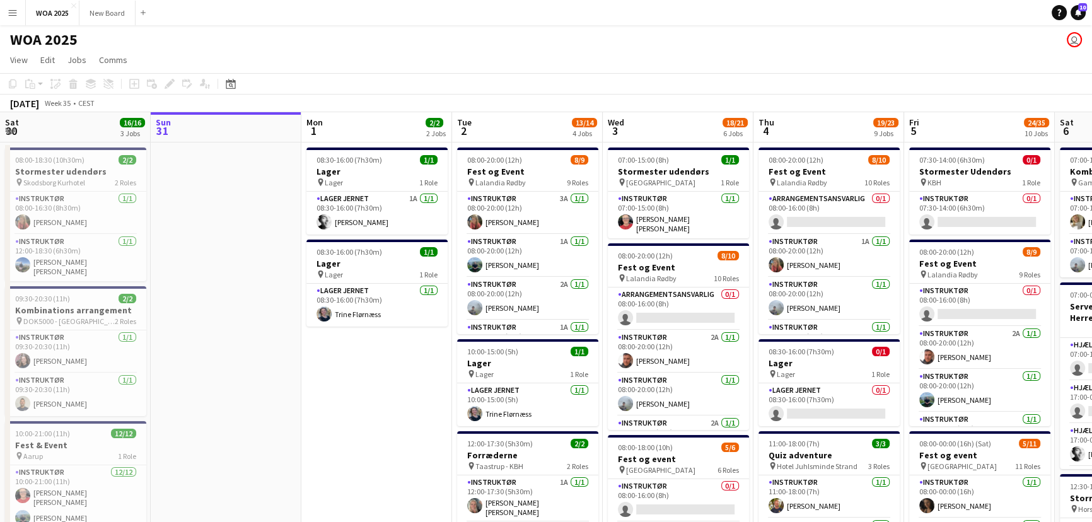
click at [17, 16] on app-icon "Menu" at bounding box center [13, 13] width 10 height 10
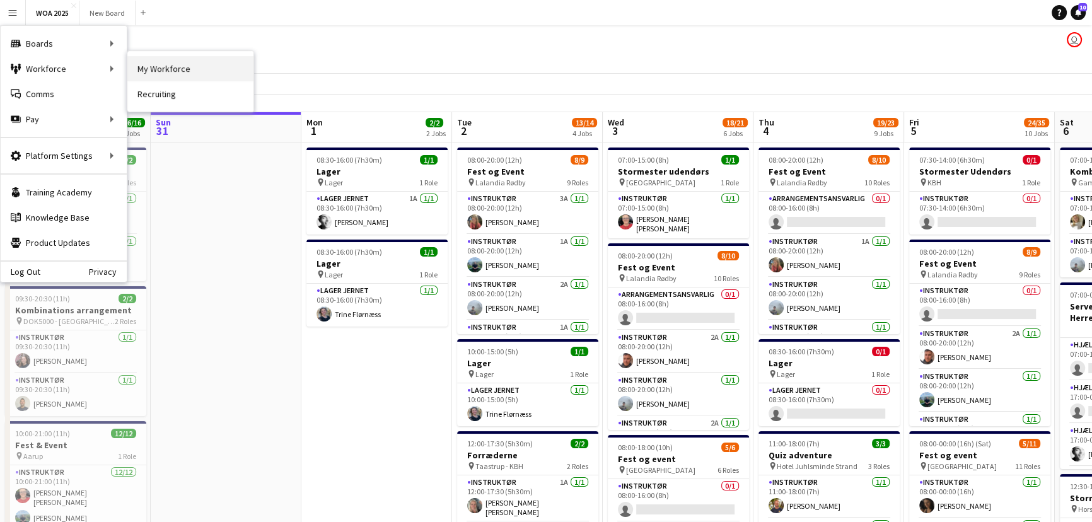
click at [151, 69] on link "My Workforce" at bounding box center [190, 68] width 126 height 25
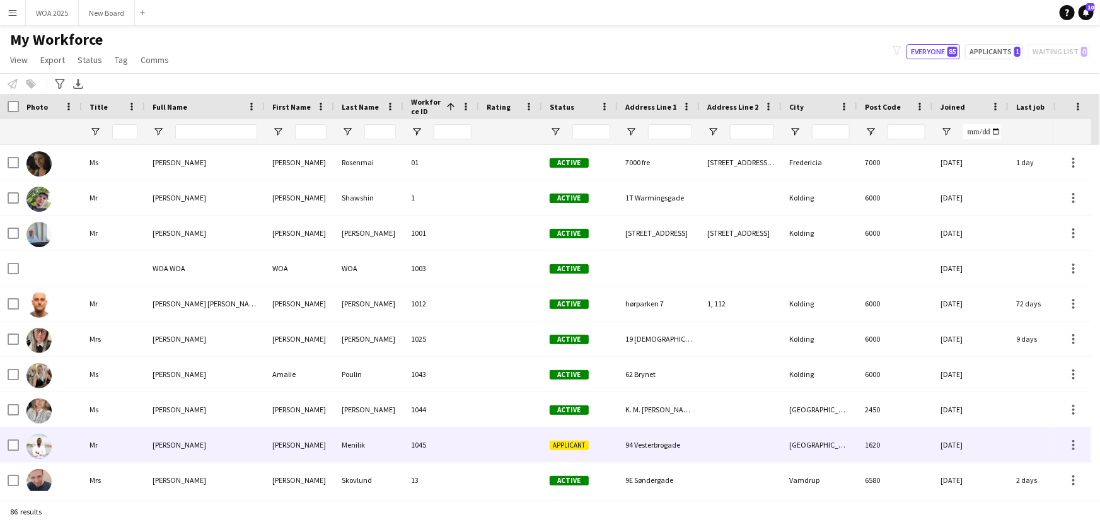
click at [388, 448] on div "Menilik" at bounding box center [368, 444] width 69 height 35
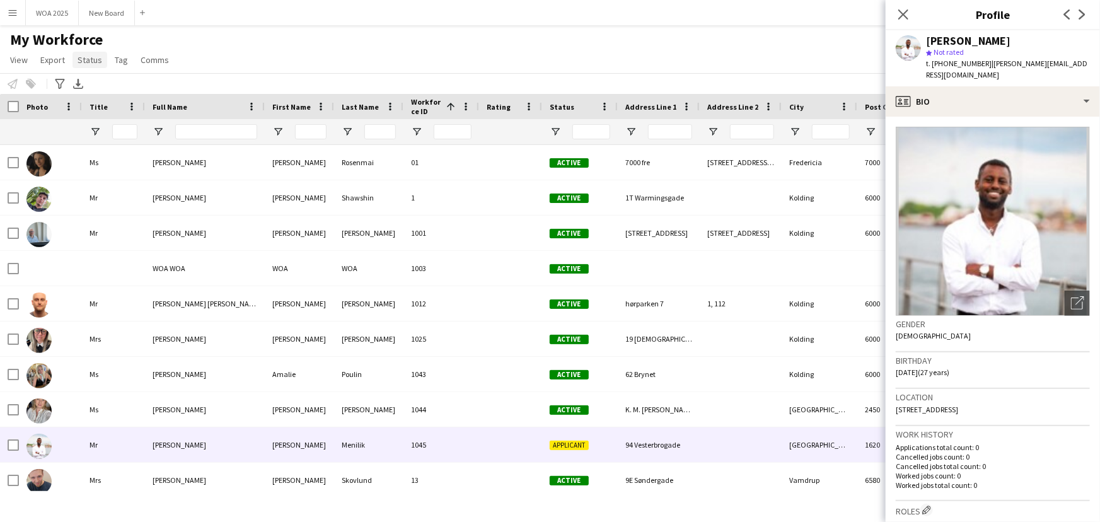
click at [86, 62] on span "Status" at bounding box center [90, 59] width 25 height 11
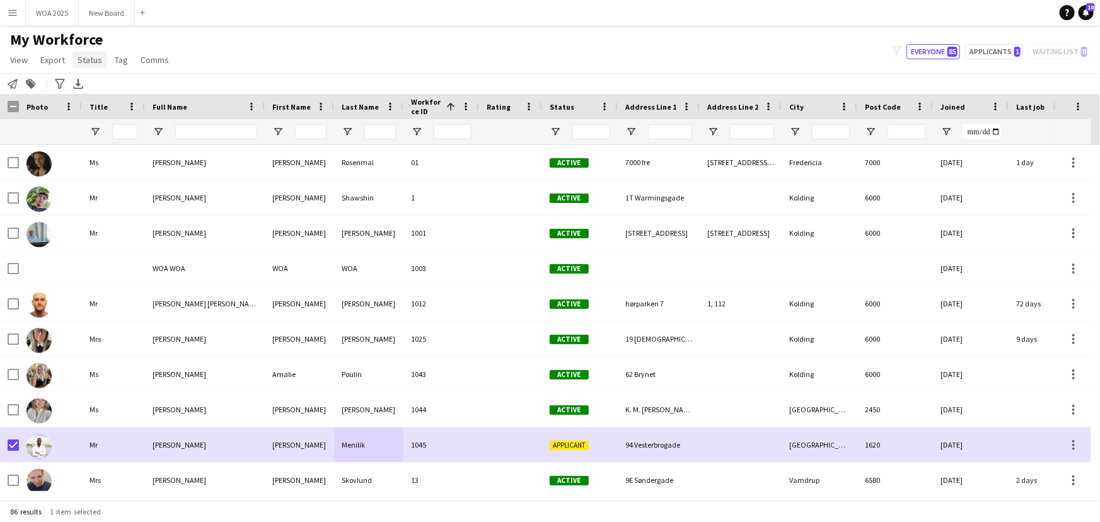
click at [88, 57] on span "Status" at bounding box center [90, 59] width 25 height 11
click at [93, 90] on span "Edit" at bounding box center [90, 86] width 14 height 11
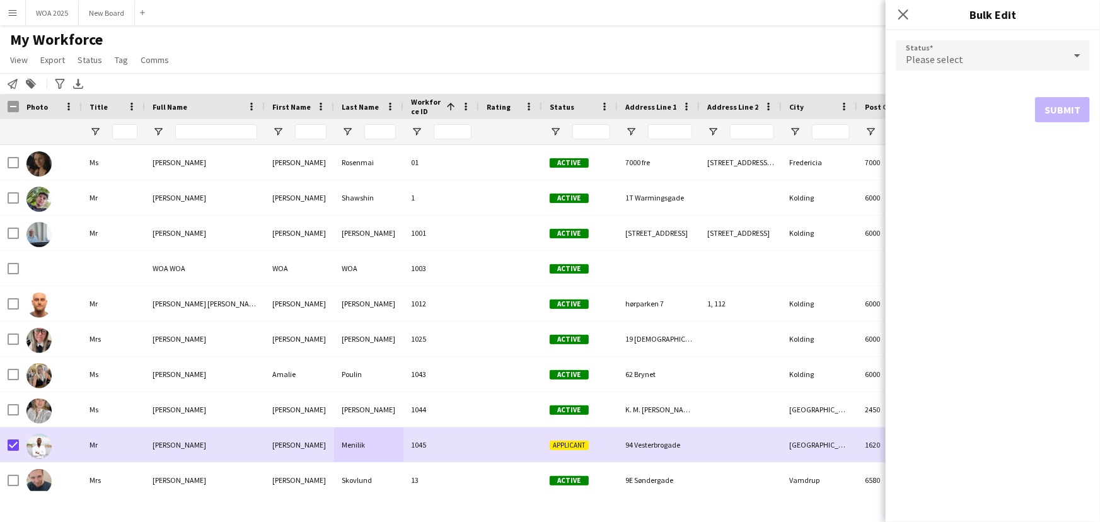
click at [1033, 53] on div "Please select" at bounding box center [980, 55] width 169 height 30
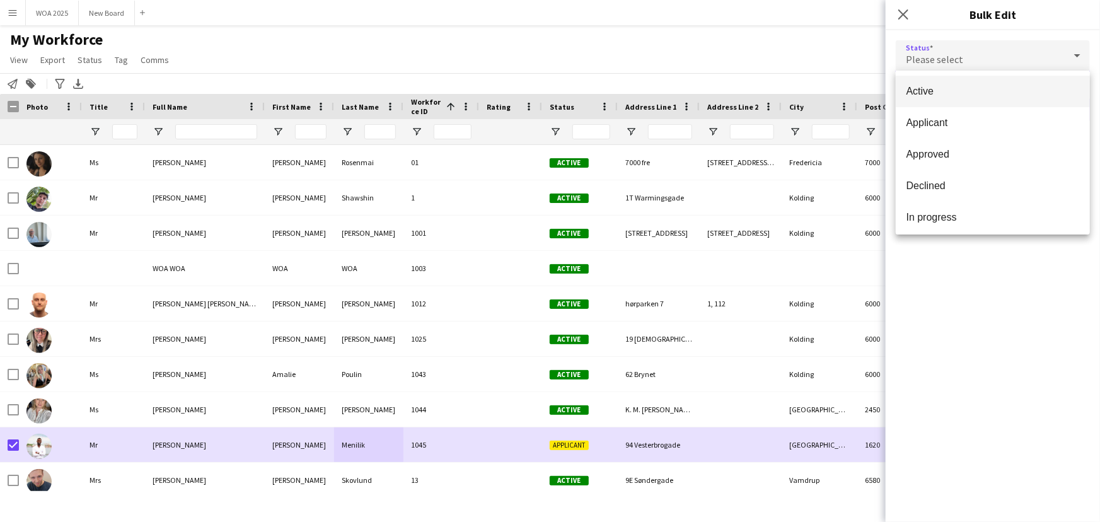
click at [1059, 95] on span "Active" at bounding box center [993, 91] width 174 height 12
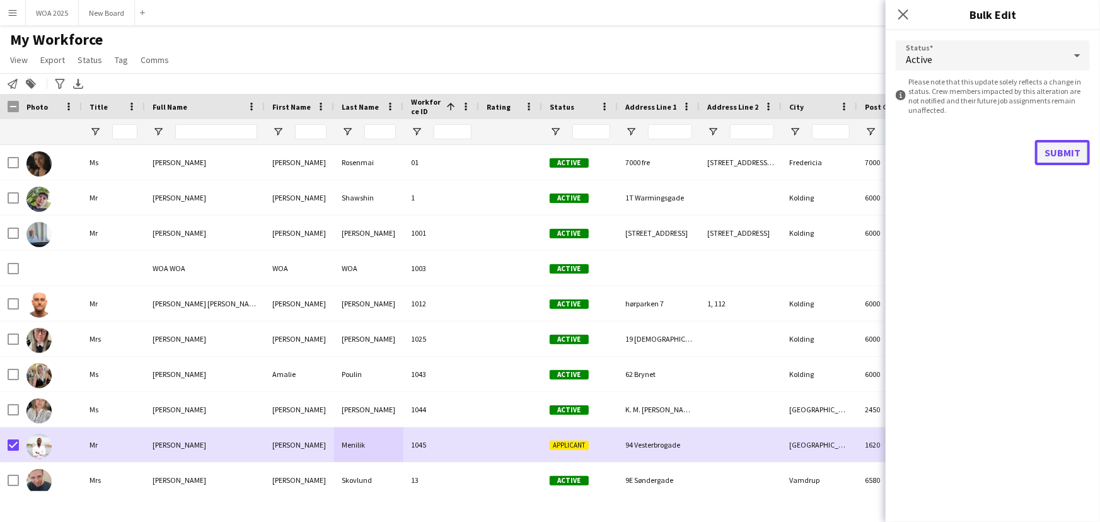
click at [1074, 148] on button "Submit" at bounding box center [1062, 152] width 55 height 25
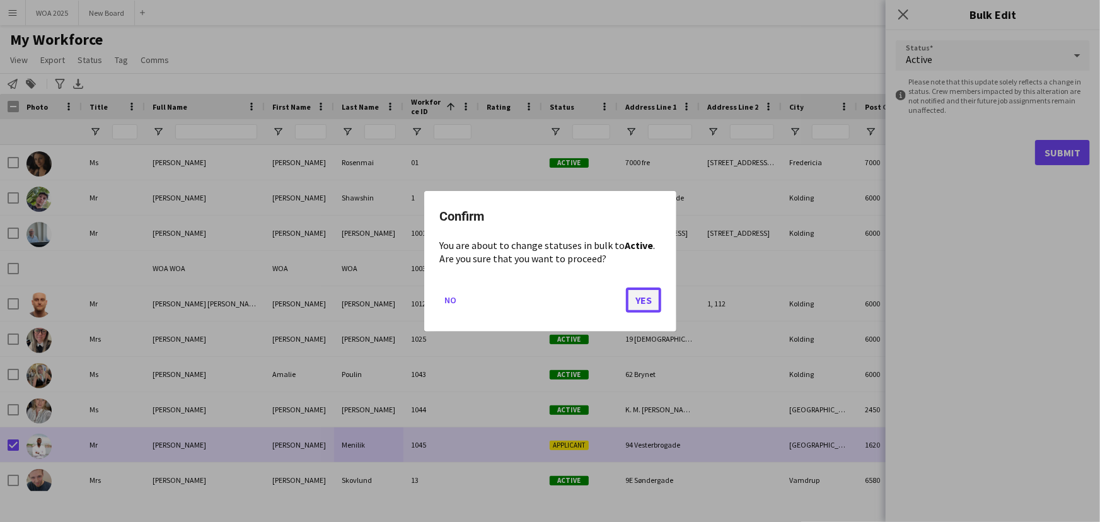
click at [641, 300] on button "Yes" at bounding box center [643, 299] width 35 height 25
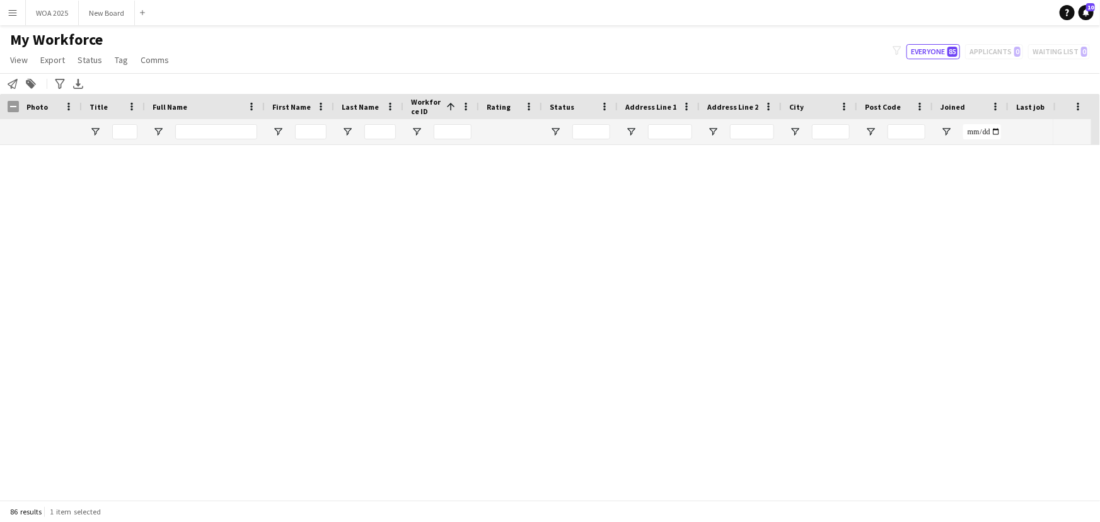
scroll to position [780, 0]
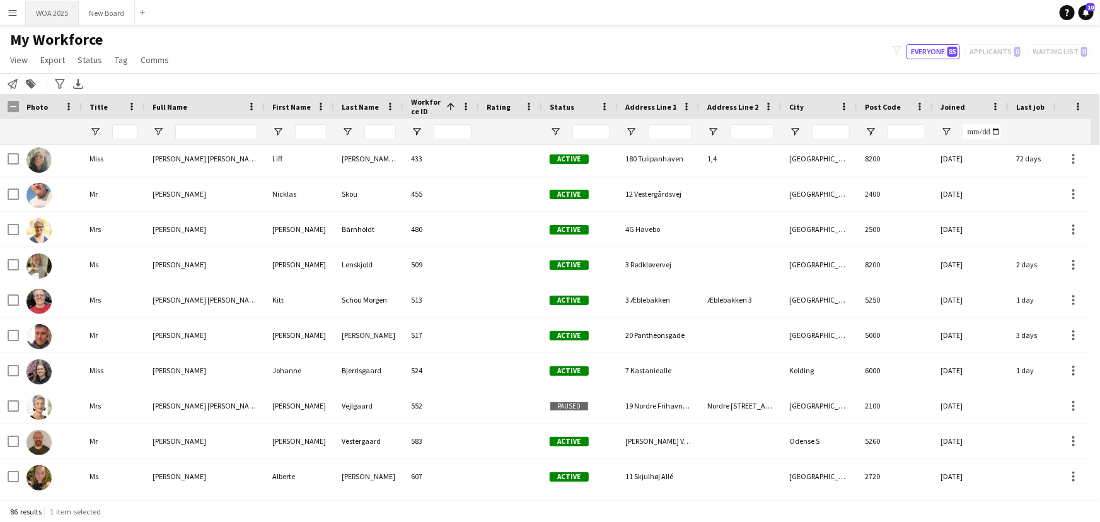
click at [61, 13] on button "WOA 2025 Close" at bounding box center [52, 13] width 53 height 25
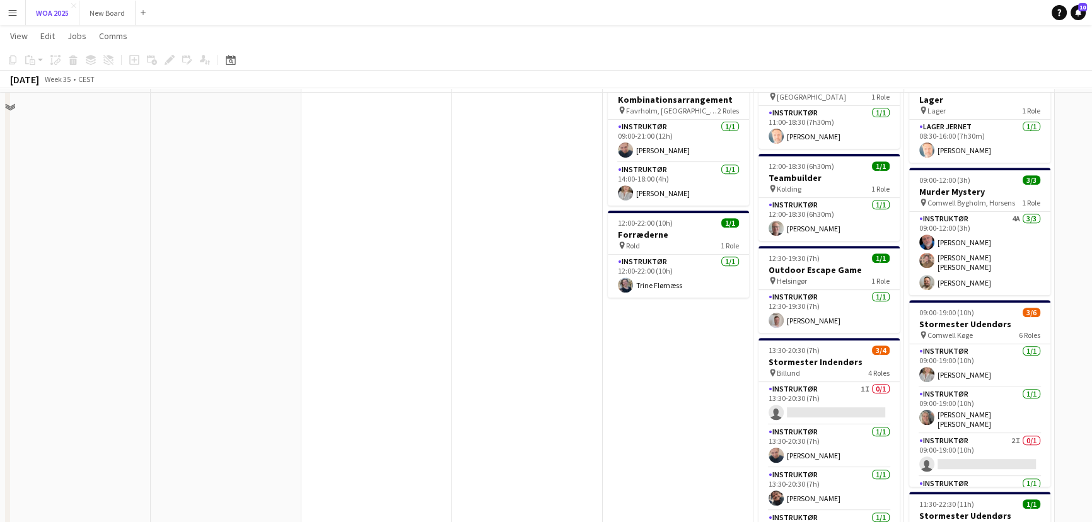
scroll to position [660, 0]
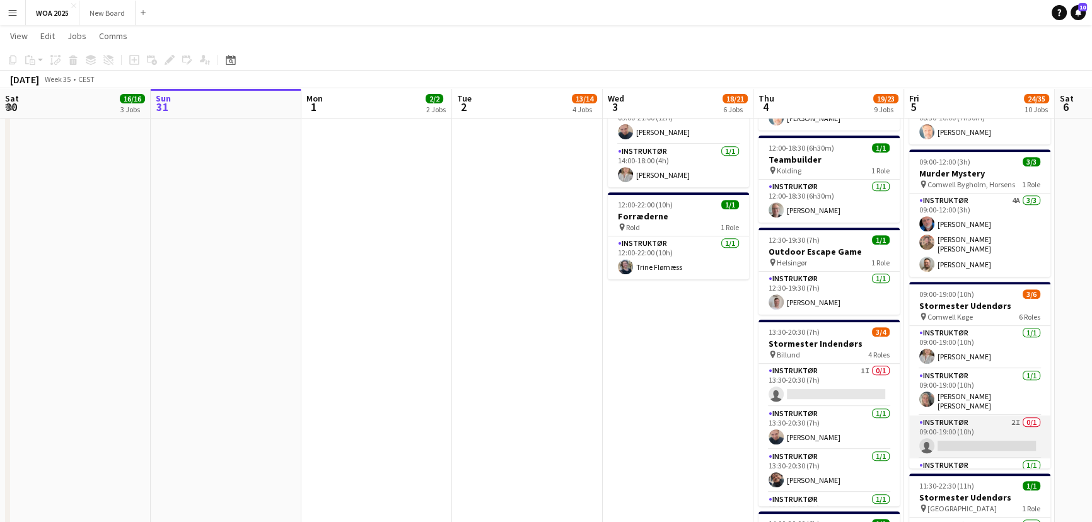
click at [983, 421] on app-card-role "Instruktør 2I 0/1 09:00-19:00 (10h) single-neutral-actions" at bounding box center [979, 436] width 141 height 43
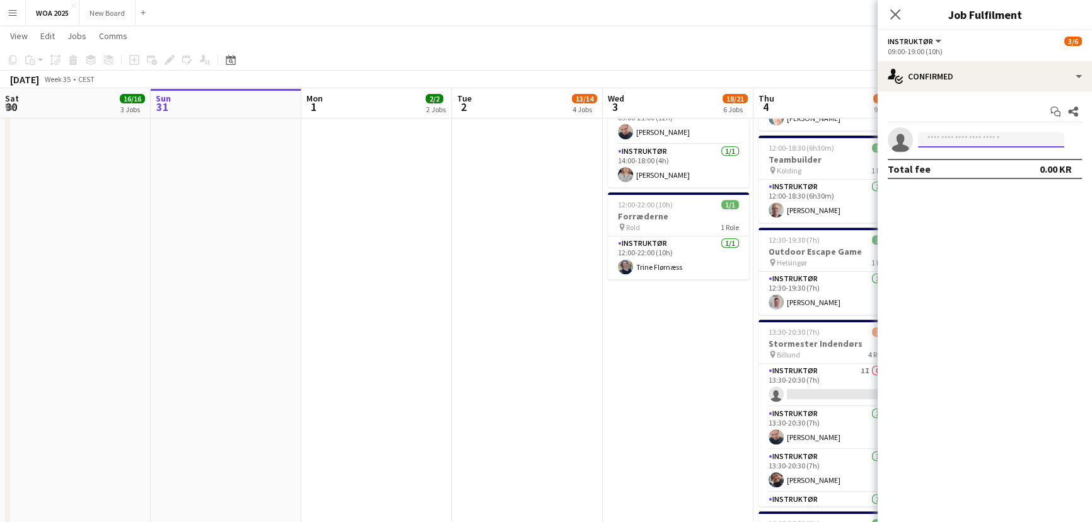
click at [970, 141] on input at bounding box center [991, 139] width 146 height 15
type input "****"
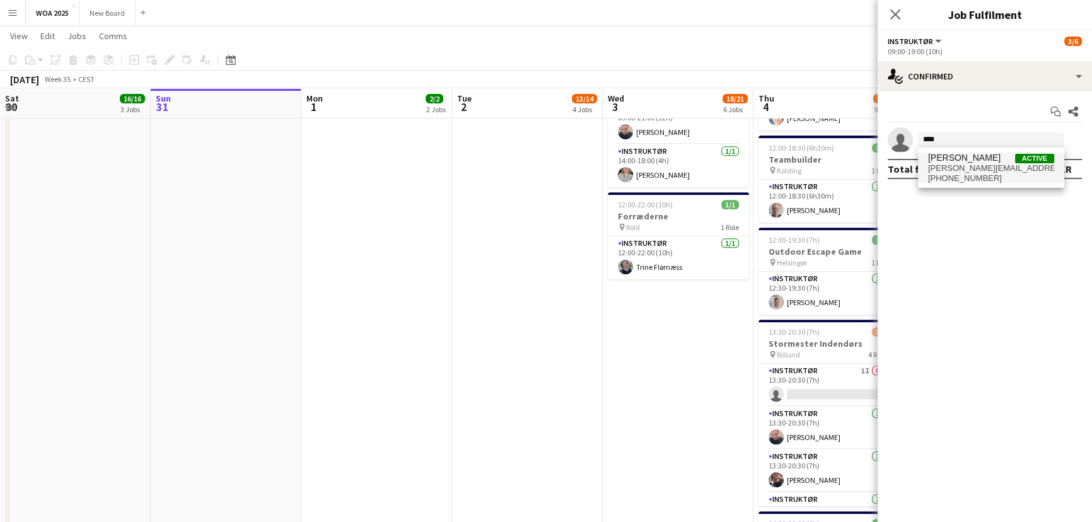
click at [969, 162] on span "[PERSON_NAME]" at bounding box center [964, 158] width 72 height 11
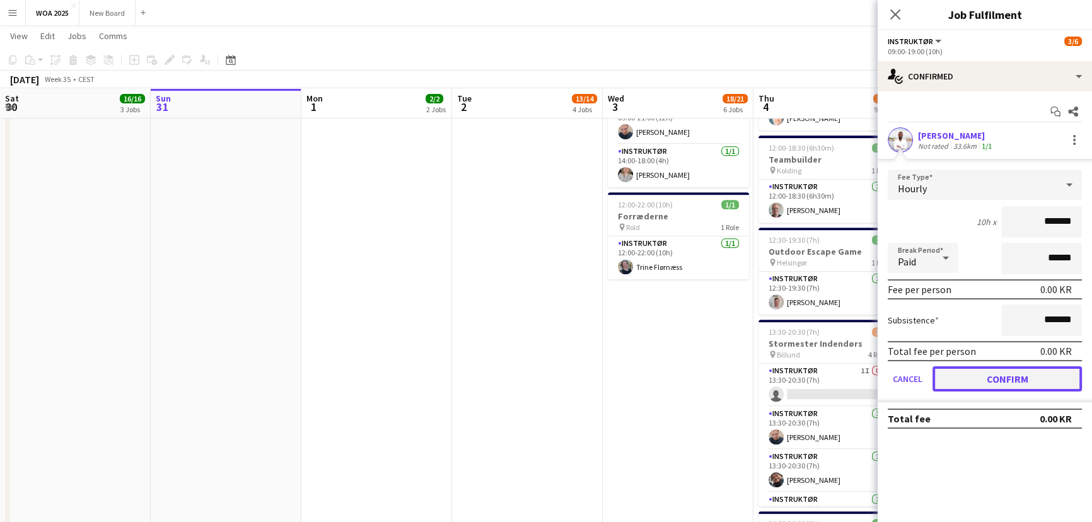
click at [993, 378] on button "Confirm" at bounding box center [1006, 378] width 149 height 25
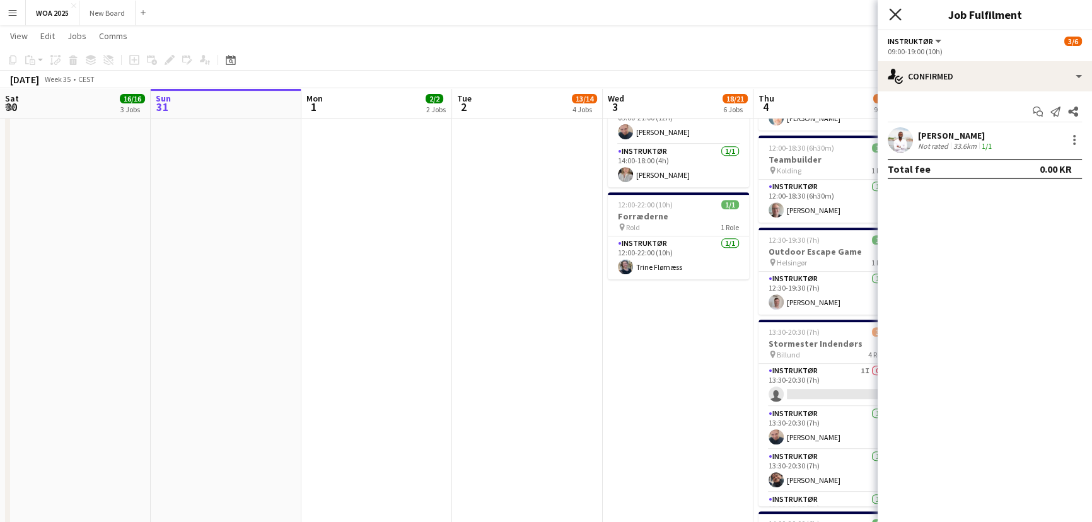
click at [893, 13] on icon at bounding box center [895, 14] width 12 height 12
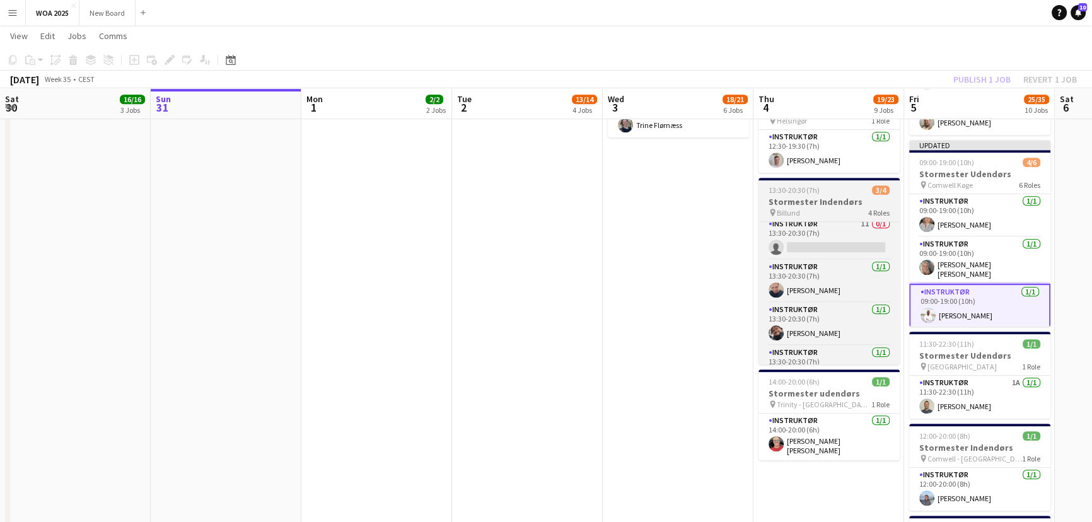
scroll to position [0, 0]
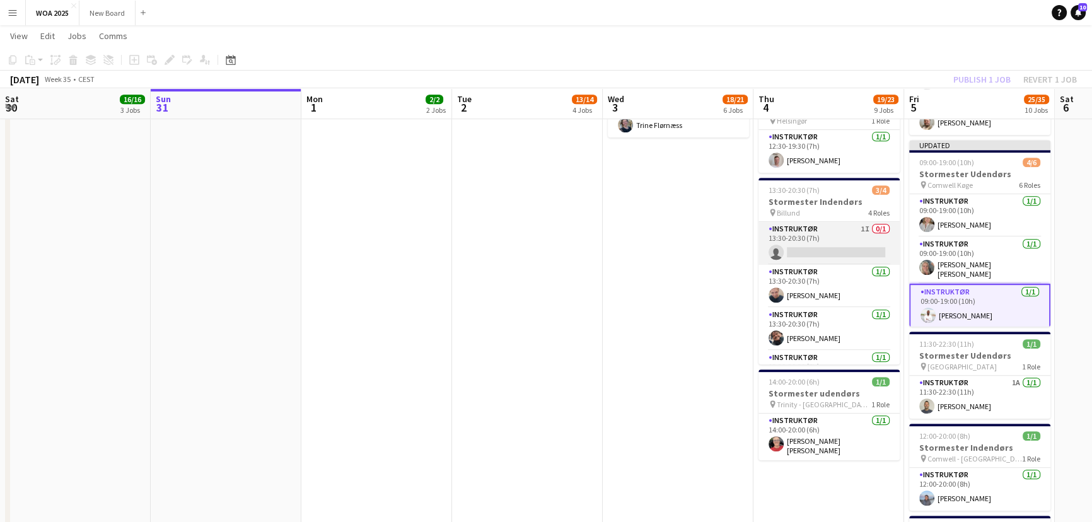
click at [830, 234] on app-card-role "Instruktør 1I 0/1 13:30-20:30 (7h) single-neutral-actions" at bounding box center [828, 243] width 141 height 43
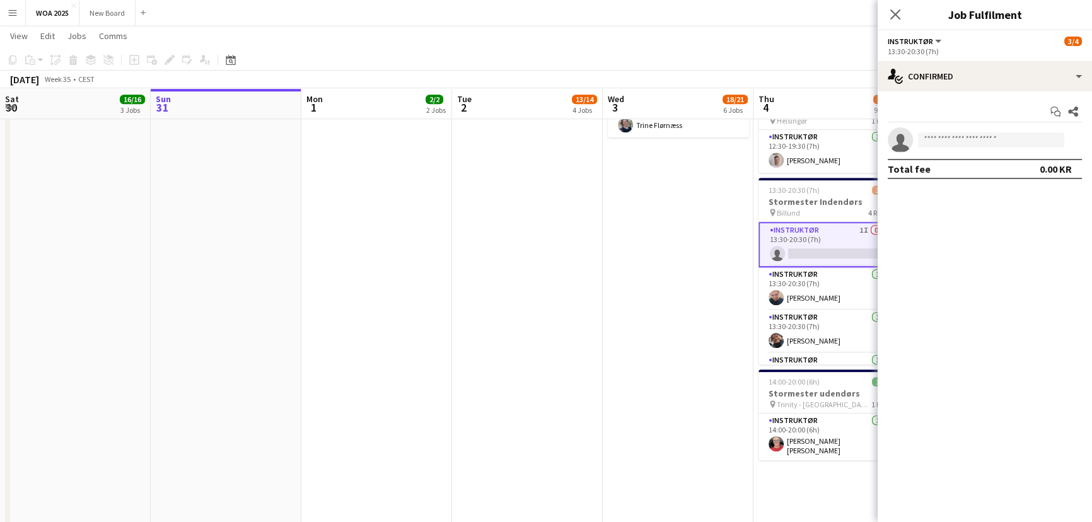
click at [971, 134] on app-invite-slot "single-neutral-actions" at bounding box center [985, 139] width 214 height 25
click at [971, 134] on input at bounding box center [991, 139] width 146 height 15
click at [895, 15] on icon at bounding box center [895, 14] width 12 height 12
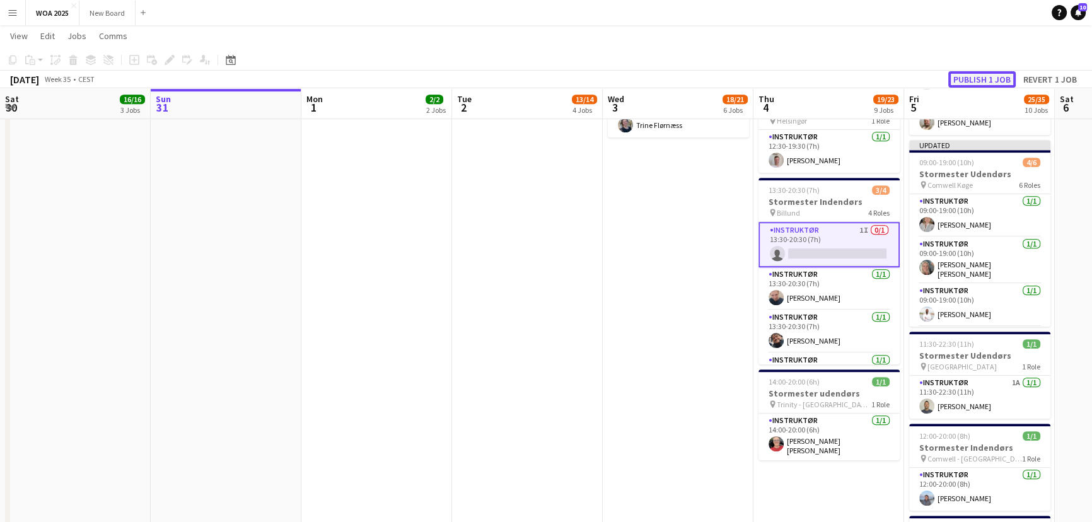
click at [995, 79] on button "Publish 1 job" at bounding box center [981, 79] width 67 height 16
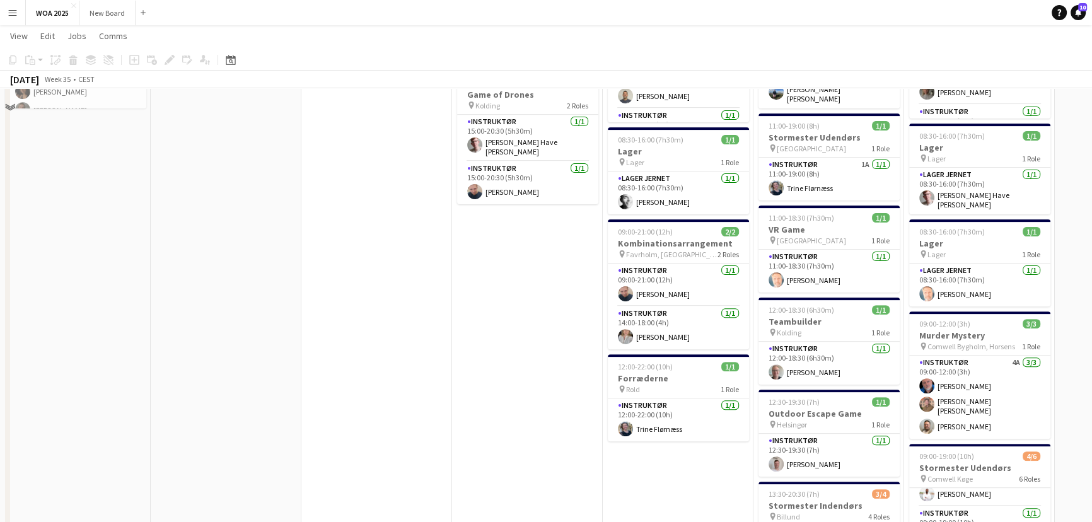
scroll to position [257, 0]
